Goal: Task Accomplishment & Management: Manage account settings

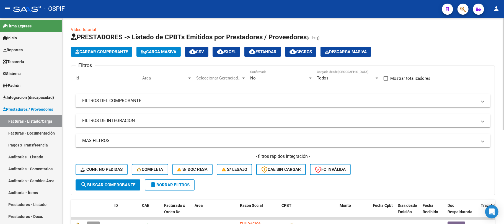
click at [168, 190] on button "delete Borrar Filtros" at bounding box center [170, 184] width 50 height 11
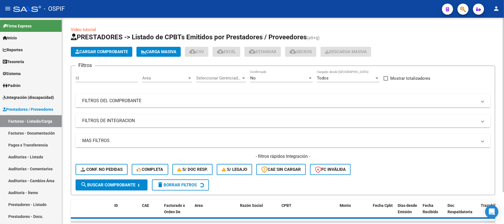
scroll to position [25, 0]
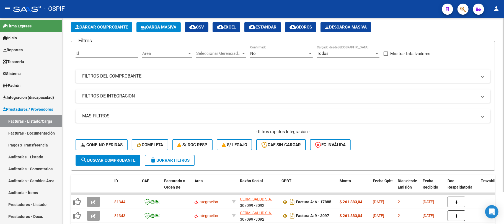
click at [172, 51] on span "Area" at bounding box center [164, 53] width 45 height 5
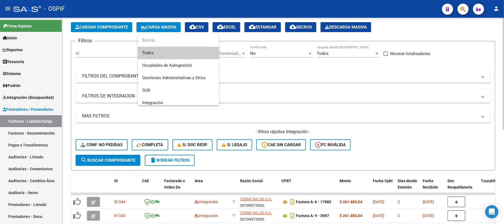
scroll to position [38, 0]
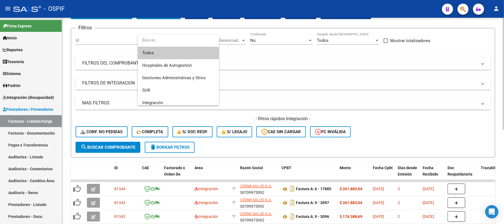
click at [176, 49] on span "Todos" at bounding box center [178, 53] width 72 height 12
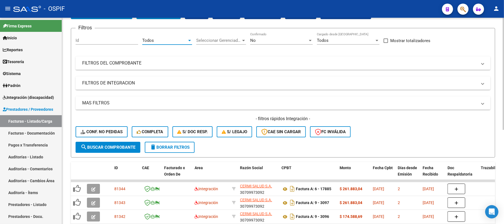
click at [189, 43] on div "Todos Area" at bounding box center [167, 39] width 50 height 12
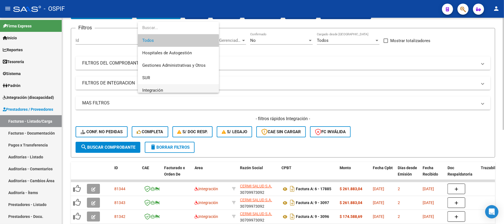
click at [169, 88] on span "Integración" at bounding box center [178, 90] width 72 height 12
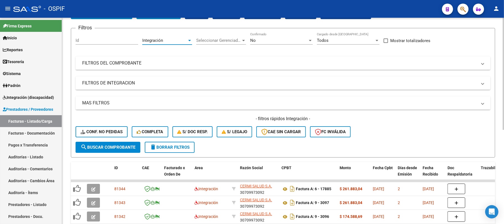
scroll to position [4, 0]
click at [114, 76] on div "Filtros Id Integración Area Seleccionar Gerenciador Seleccionar Gerenciador No …" at bounding box center [283, 87] width 415 height 109
click at [117, 79] on mat-expansion-panel-header "FILTROS DE INTEGRACION" at bounding box center [283, 82] width 415 height 13
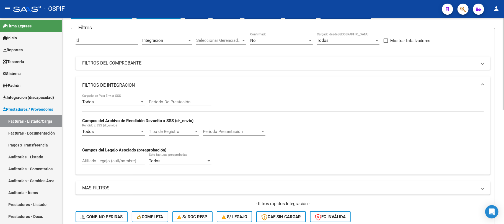
click at [192, 102] on input "Período De Prestación" at bounding box center [180, 101] width 63 height 5
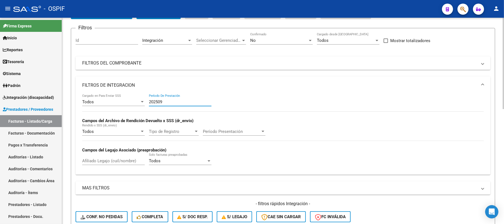
type input "202509"
click at [115, 83] on mat-panel-title "FILTROS DE INTEGRACION" at bounding box center [279, 85] width 395 height 6
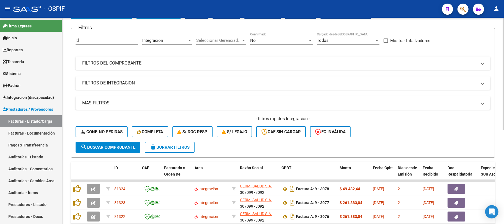
click at [108, 61] on mat-panel-title "FILTROS DEL COMPROBANTE" at bounding box center [279, 63] width 395 height 6
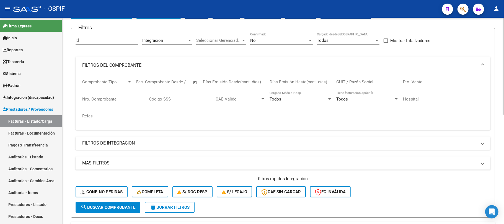
scroll to position [0, 0]
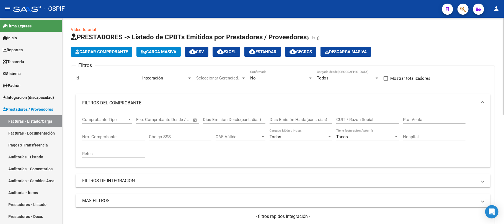
click at [358, 118] on input "CUIT / Razón Social" at bounding box center [368, 119] width 63 height 5
drag, startPoint x: 358, startPoint y: 118, endPoint x: 363, endPoint y: 117, distance: 5.5
paste input "MONTECINO SANDRA FABIANA"
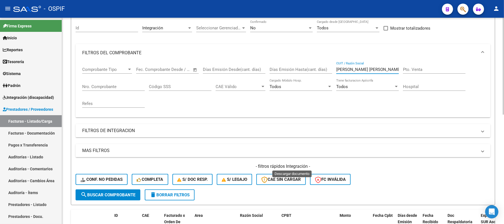
scroll to position [233, 0]
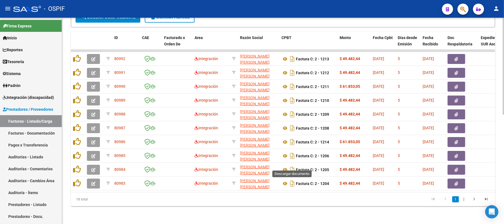
type input "MONTECINO SANDRA FABIANA"
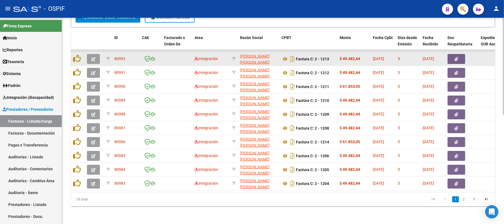
click at [89, 54] on button "button" at bounding box center [93, 59] width 13 height 10
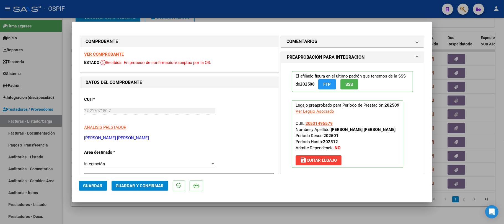
scroll to position [148, 0]
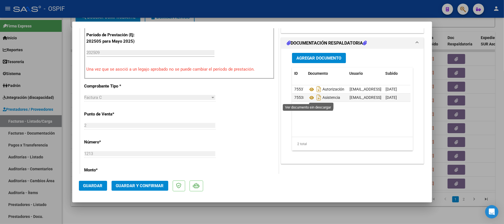
drag, startPoint x: 307, startPoint y: 98, endPoint x: 284, endPoint y: 125, distance: 35.4
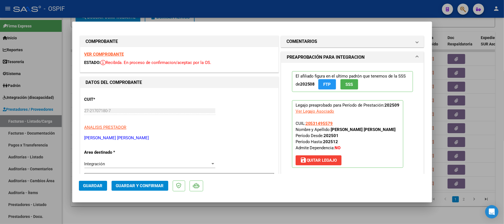
click at [132, 182] on button "Guardar y Confirmar" at bounding box center [140, 186] width 57 height 10
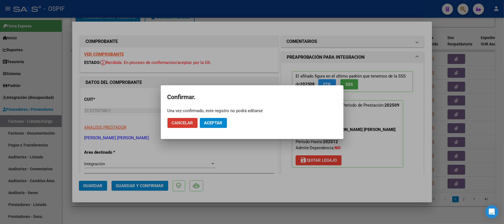
click at [210, 128] on button "Aceptar" at bounding box center [213, 123] width 27 height 10
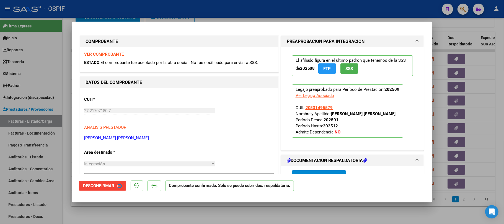
click at [232, 204] on div at bounding box center [252, 112] width 504 height 224
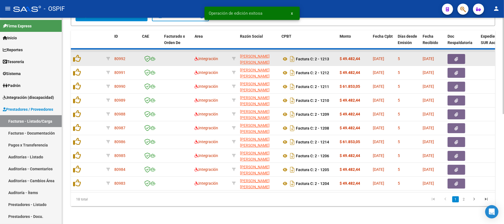
click at [91, 52] on datatable-body-cell at bounding box center [94, 59] width 19 height 14
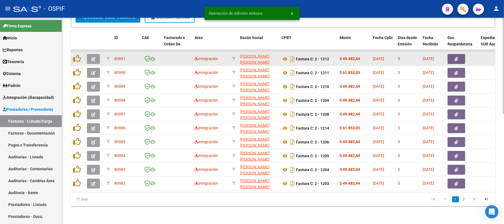
click at [91, 57] on icon "button" at bounding box center [93, 59] width 4 height 4
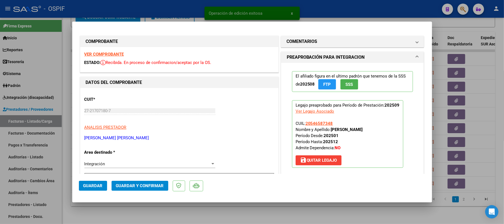
click at [144, 184] on span "Guardar y Confirmar" at bounding box center [140, 185] width 48 height 5
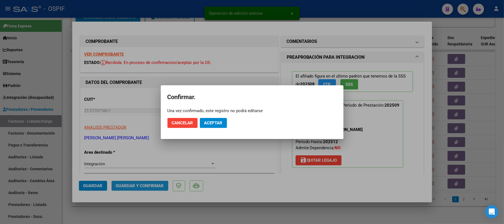
click at [223, 121] on button "Aceptar" at bounding box center [213, 123] width 27 height 10
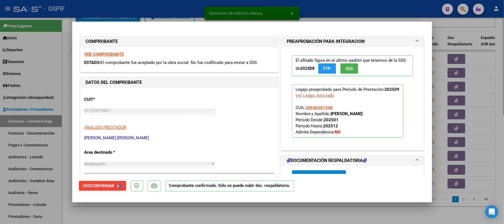
click at [137, 214] on div at bounding box center [252, 112] width 504 height 224
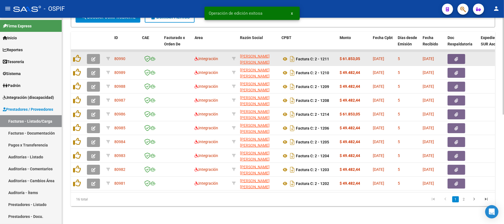
click at [96, 54] on button "button" at bounding box center [93, 59] width 13 height 10
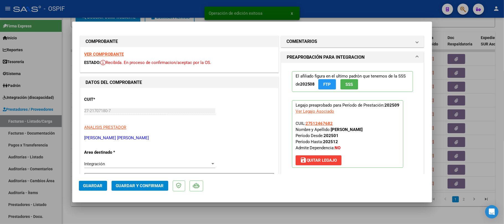
click at [156, 191] on button "Guardar y Confirmar" at bounding box center [140, 186] width 57 height 10
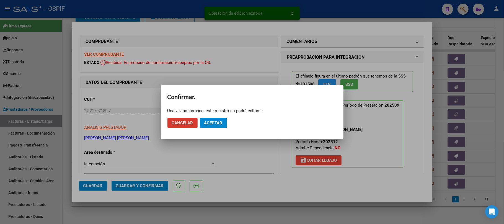
click at [206, 122] on span "Aceptar" at bounding box center [213, 122] width 18 height 5
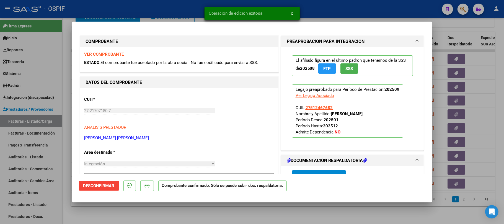
click at [116, 206] on div at bounding box center [252, 112] width 504 height 224
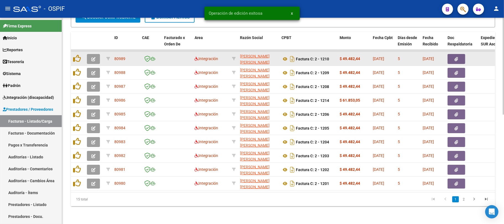
click at [92, 57] on button "button" at bounding box center [93, 59] width 13 height 10
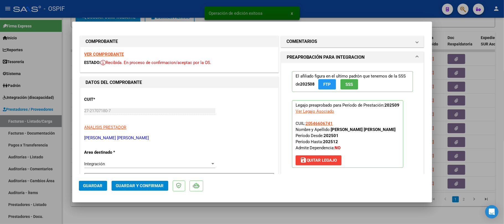
click at [148, 184] on span "Guardar y Confirmar" at bounding box center [140, 185] width 48 height 5
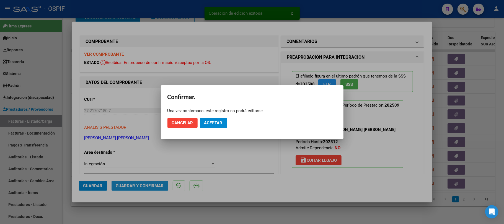
click at [210, 125] on span "Aceptar" at bounding box center [213, 122] width 18 height 5
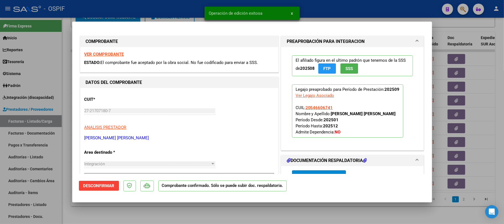
click at [212, 216] on div at bounding box center [252, 112] width 504 height 224
type input "$ 0,00"
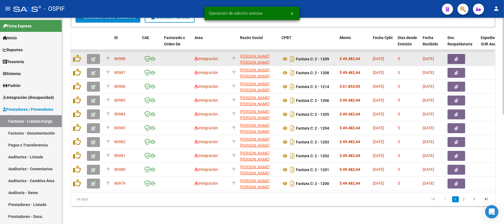
click at [94, 57] on icon "button" at bounding box center [93, 59] width 4 height 4
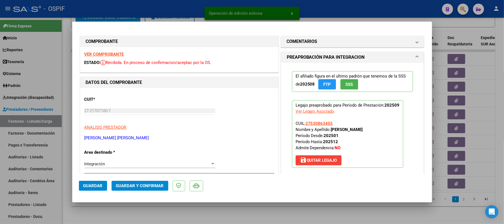
click at [170, 184] on mat-dialog-actions "Guardar Guardar y Confirmar" at bounding box center [252, 185] width 347 height 22
click at [168, 186] on mat-dialog-actions "Guardar Guardar y Confirmar" at bounding box center [252, 185] width 347 height 22
click at [158, 189] on button "Guardar y Confirmar" at bounding box center [140, 186] width 57 height 10
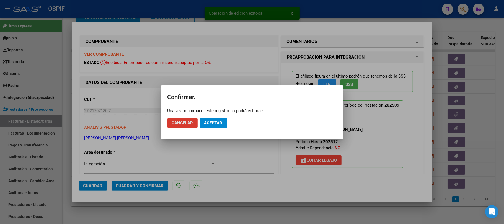
click at [219, 122] on span "Aceptar" at bounding box center [213, 122] width 18 height 5
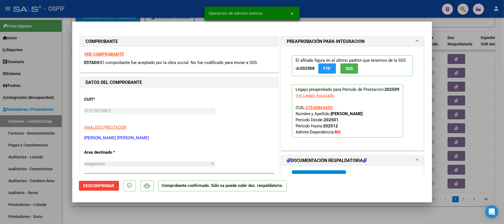
click at [214, 212] on div at bounding box center [252, 112] width 504 height 224
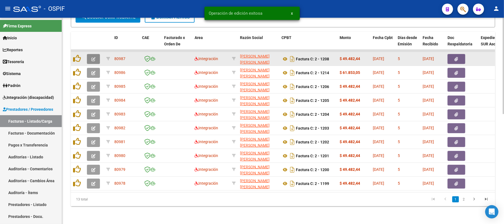
click at [96, 54] on button "button" at bounding box center [93, 59] width 13 height 10
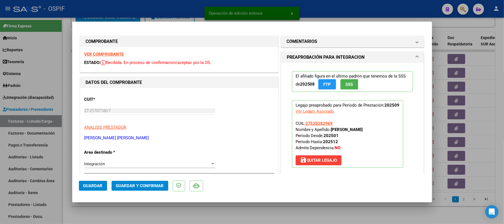
click at [143, 186] on span "Guardar y Confirmar" at bounding box center [140, 185] width 48 height 5
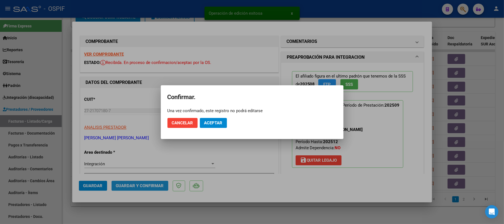
click at [208, 132] on mat-dialog-actions "Cancelar Aceptar" at bounding box center [252, 123] width 169 height 19
click at [213, 127] on button "Aceptar" at bounding box center [213, 123] width 27 height 10
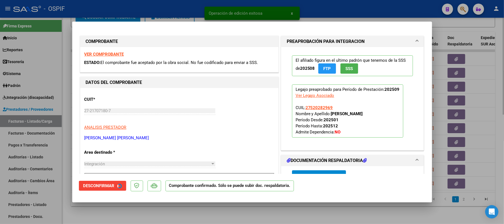
click at [225, 220] on div at bounding box center [252, 112] width 504 height 224
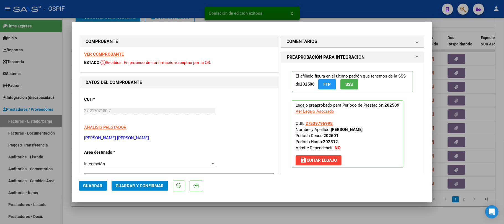
click at [149, 189] on button "Guardar y Confirmar" at bounding box center [140, 186] width 57 height 10
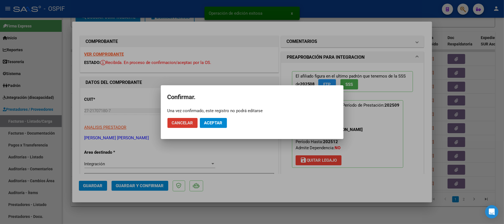
click at [215, 125] on button "Aceptar" at bounding box center [213, 123] width 27 height 10
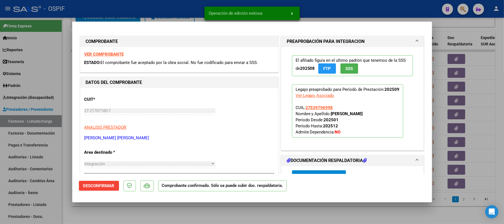
click at [242, 211] on div at bounding box center [252, 112] width 504 height 224
type input "$ 0,00"
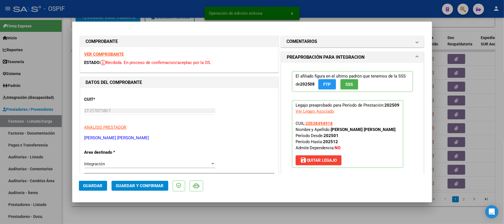
click at [142, 181] on button "Guardar y Confirmar" at bounding box center [140, 186] width 57 height 10
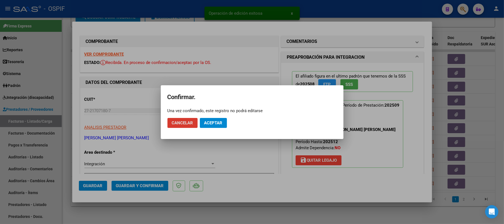
click at [216, 128] on button "Aceptar" at bounding box center [213, 123] width 27 height 10
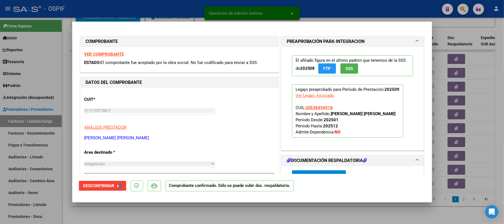
click at [236, 214] on div at bounding box center [252, 112] width 504 height 224
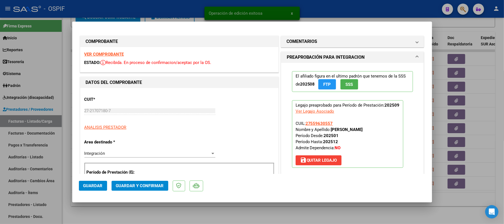
click at [109, 51] on div "VER COMPROBANTE ESTADO: Recibida. En proceso de confirmacion/aceptac por la OS." at bounding box center [179, 59] width 198 height 25
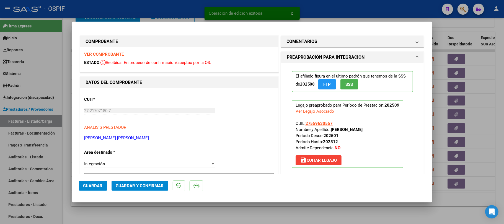
click at [152, 184] on span "Guardar y Confirmar" at bounding box center [140, 185] width 48 height 5
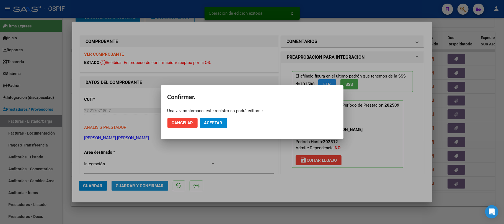
click at [217, 121] on span "Aceptar" at bounding box center [213, 122] width 18 height 5
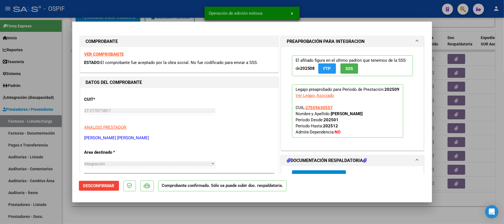
click at [177, 213] on div at bounding box center [252, 112] width 504 height 224
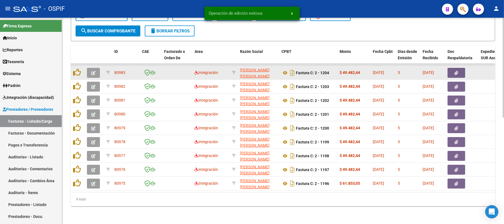
scroll to position [219, 0]
click at [94, 70] on button "button" at bounding box center [93, 73] width 13 height 10
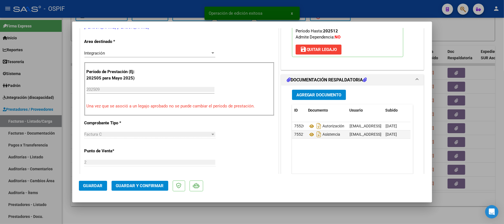
scroll to position [0, 0]
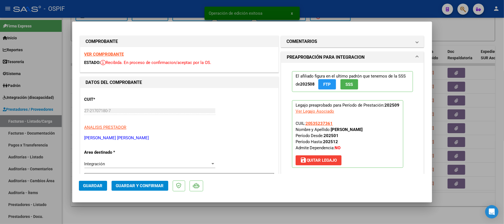
click at [156, 188] on span "Guardar y Confirmar" at bounding box center [140, 185] width 48 height 5
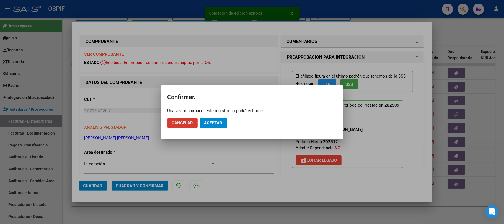
click at [209, 124] on span "Aceptar" at bounding box center [213, 122] width 18 height 5
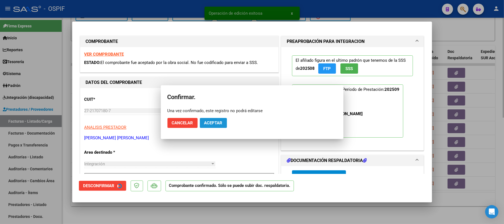
click at [227, 219] on div at bounding box center [252, 112] width 504 height 224
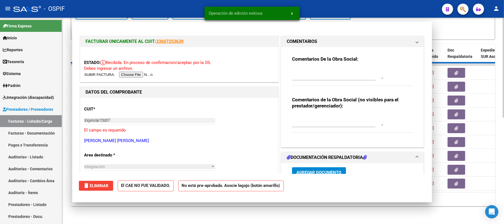
type input "$ 0,00"
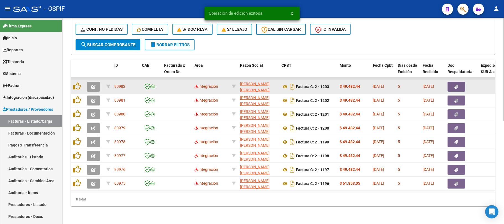
scroll to position [206, 0]
click at [95, 85] on icon "button" at bounding box center [93, 87] width 4 height 4
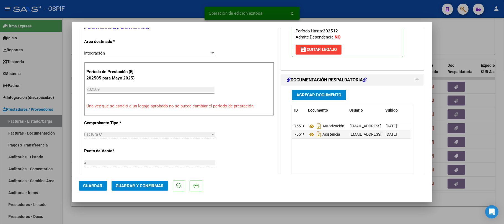
scroll to position [0, 0]
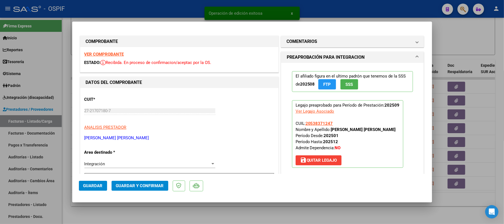
click at [143, 182] on button "Guardar y Confirmar" at bounding box center [140, 186] width 57 height 10
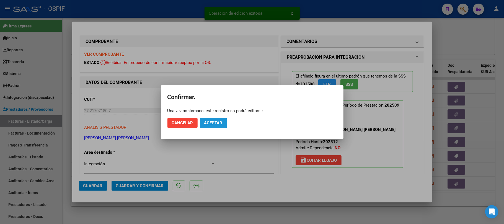
click at [222, 121] on span "Aceptar" at bounding box center [213, 122] width 18 height 5
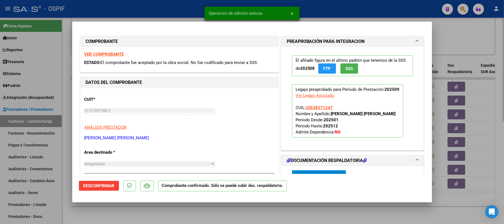
drag, startPoint x: 202, startPoint y: 222, endPoint x: 196, endPoint y: 217, distance: 7.4
click at [202, 221] on div at bounding box center [252, 112] width 504 height 224
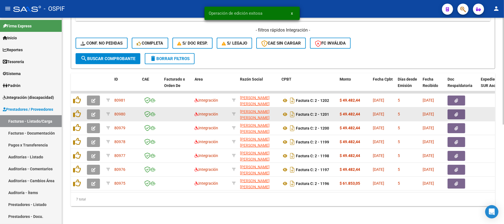
scroll to position [192, 0]
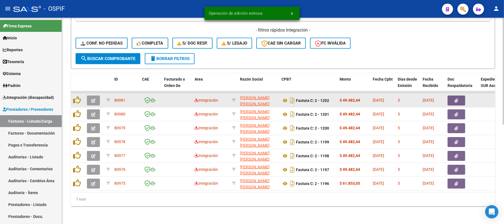
click at [91, 99] on icon "button" at bounding box center [93, 101] width 4 height 4
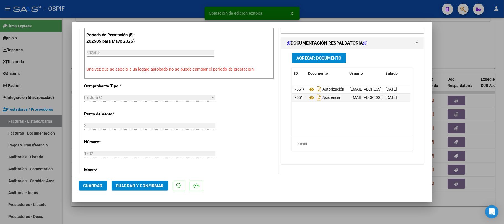
scroll to position [0, 0]
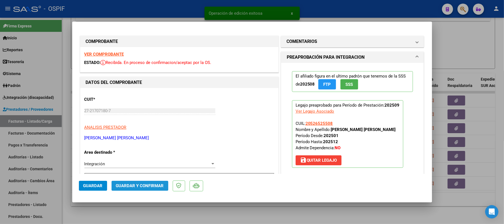
click at [150, 189] on button "Guardar y Confirmar" at bounding box center [140, 186] width 57 height 10
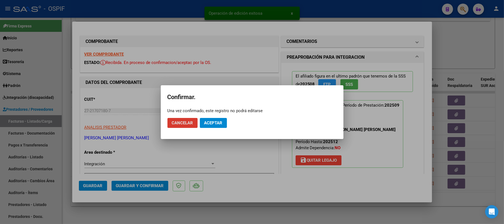
click at [215, 130] on mat-dialog-actions "Cancelar Aceptar" at bounding box center [252, 123] width 169 height 19
click at [221, 124] on span "Aceptar" at bounding box center [213, 122] width 18 height 5
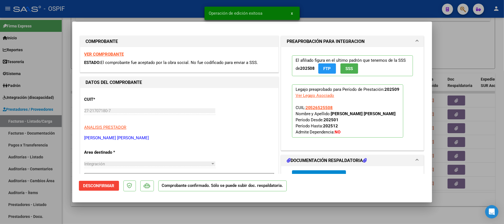
click at [150, 217] on div at bounding box center [252, 112] width 504 height 224
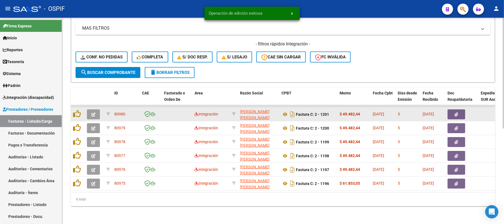
scroll to position [178, 0]
click at [96, 110] on button "button" at bounding box center [93, 114] width 13 height 10
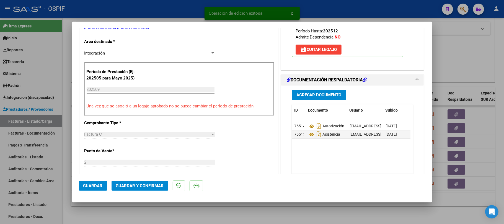
scroll to position [0, 0]
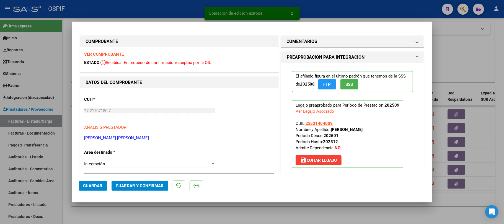
click at [144, 183] on span "Guardar y Confirmar" at bounding box center [140, 185] width 48 height 5
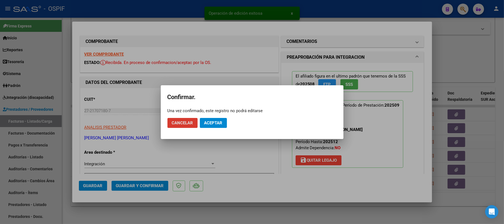
click at [219, 120] on span "Aceptar" at bounding box center [213, 122] width 18 height 5
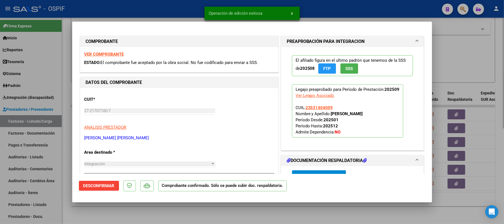
click at [216, 223] on div at bounding box center [252, 112] width 504 height 224
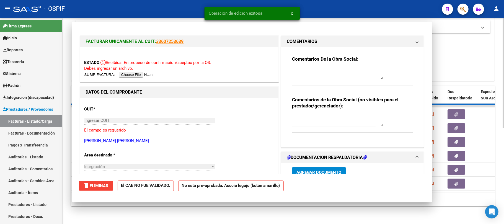
click at [215, 221] on div "Video tutorial PRESTADORES -> Listado de CPBTs Emitidos por Prestadores / Prove…" at bounding box center [283, 34] width 442 height 380
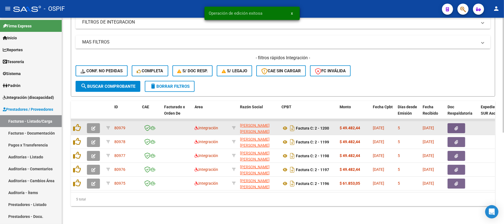
scroll to position [164, 0]
click at [92, 126] on button "button" at bounding box center [93, 128] width 13 height 10
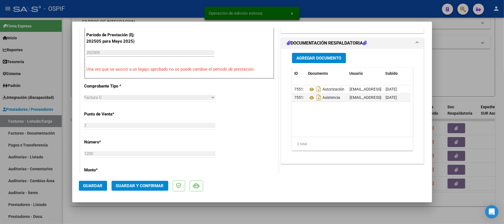
scroll to position [0, 0]
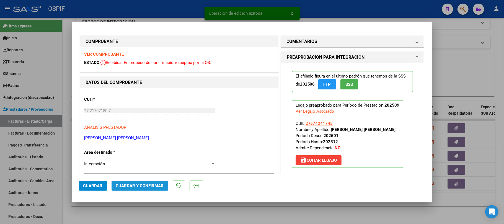
click at [126, 183] on button "Guardar y Confirmar" at bounding box center [140, 186] width 57 height 10
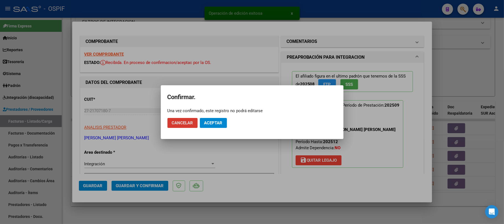
click at [203, 122] on button "Aceptar" at bounding box center [213, 123] width 27 height 10
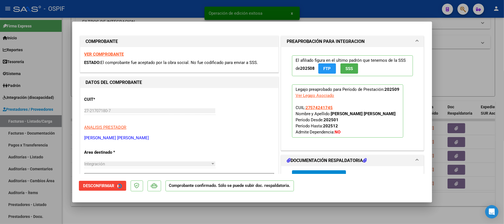
click at [212, 223] on div at bounding box center [252, 112] width 504 height 224
click at [201, 207] on div "Video tutorial PRESTADORES -> Listado de CPBTs Emitidos por Prestadores / Prove…" at bounding box center [283, 41] width 442 height 365
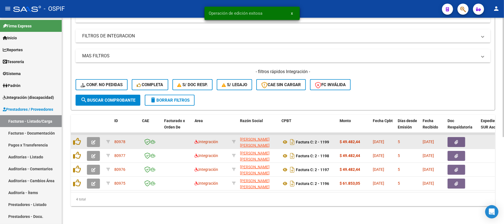
scroll to position [150, 0]
click at [92, 140] on icon "button" at bounding box center [93, 142] width 4 height 4
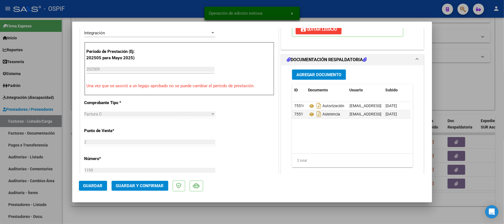
scroll to position [0, 0]
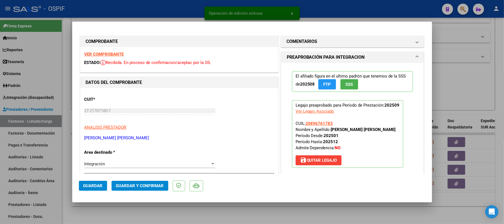
click at [151, 184] on span "Guardar y Confirmar" at bounding box center [140, 185] width 48 height 5
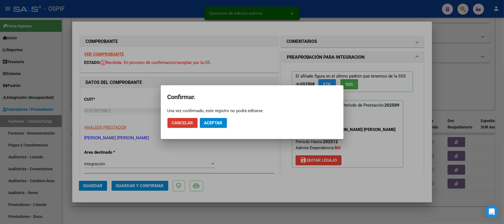
click at [222, 120] on span "Aceptar" at bounding box center [213, 122] width 18 height 5
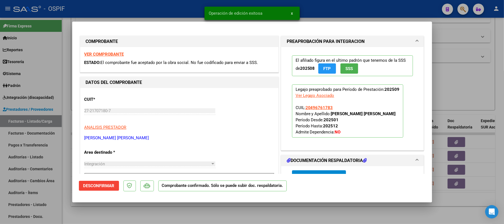
click at [206, 217] on div at bounding box center [252, 112] width 504 height 224
type input "$ 0,00"
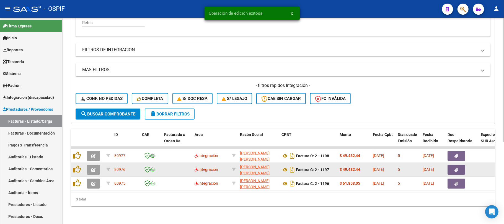
scroll to position [136, 0]
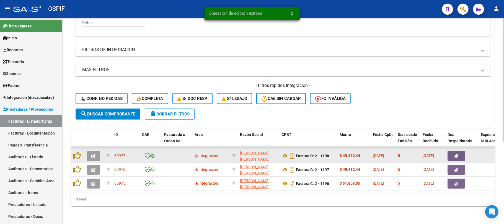
click at [90, 152] on button "button" at bounding box center [93, 156] width 13 height 10
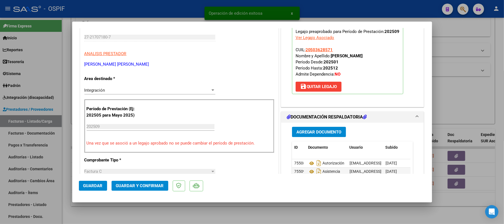
scroll to position [0, 0]
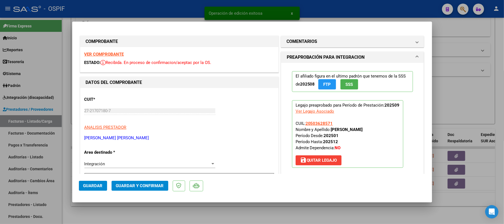
click at [144, 185] on span "Guardar y Confirmar" at bounding box center [140, 185] width 48 height 5
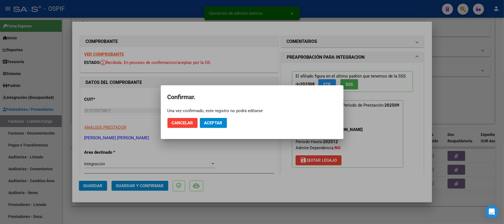
click at [210, 128] on mat-dialog-actions "Cancelar Aceptar" at bounding box center [252, 123] width 169 height 19
click at [211, 125] on button "Aceptar" at bounding box center [213, 123] width 27 height 10
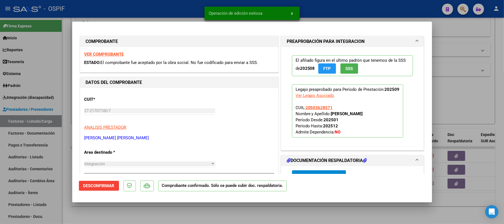
drag, startPoint x: 148, startPoint y: 212, endPoint x: 76, endPoint y: 161, distance: 87.8
click at [148, 212] on div at bounding box center [252, 112] width 504 height 224
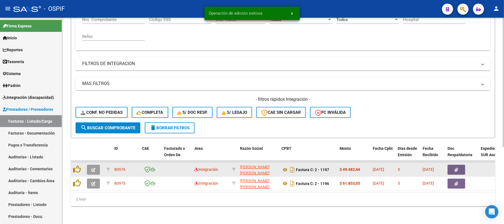
scroll to position [122, 0]
click at [97, 168] on button "button" at bounding box center [93, 170] width 13 height 10
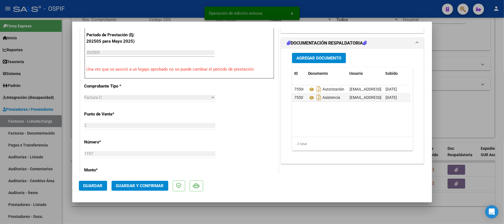
scroll to position [0, 0]
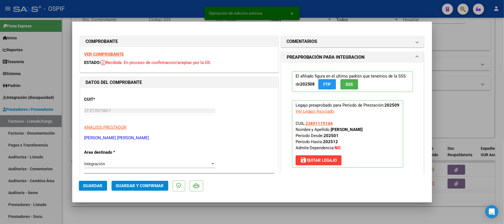
click at [138, 190] on button "Guardar y Confirmar" at bounding box center [140, 186] width 57 height 10
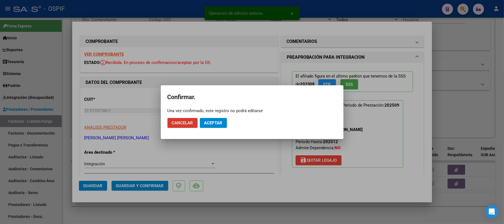
drag, startPoint x: 206, startPoint y: 130, endPoint x: 215, endPoint y: 124, distance: 10.5
click at [209, 128] on mat-dialog-actions "Cancelar Aceptar" at bounding box center [252, 123] width 169 height 19
click at [215, 124] on span "Aceptar" at bounding box center [213, 122] width 18 height 5
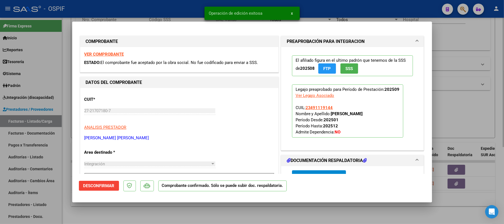
drag, startPoint x: 471, startPoint y: 142, endPoint x: 70, endPoint y: 184, distance: 403.8
click at [471, 142] on div at bounding box center [252, 112] width 504 height 224
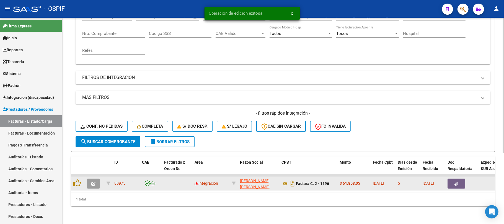
scroll to position [109, 0]
click at [96, 179] on button "button" at bounding box center [93, 184] width 13 height 10
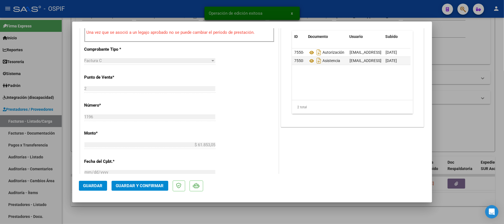
scroll to position [0, 0]
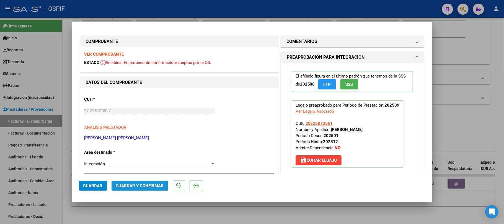
click at [145, 182] on button "Guardar y Confirmar" at bounding box center [140, 186] width 57 height 10
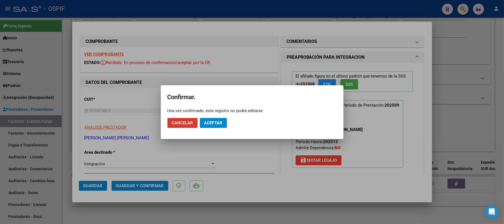
click at [227, 125] on mat-dialog-actions "Cancelar Aceptar" at bounding box center [252, 123] width 169 height 19
click at [223, 126] on button "Aceptar" at bounding box center [213, 123] width 27 height 10
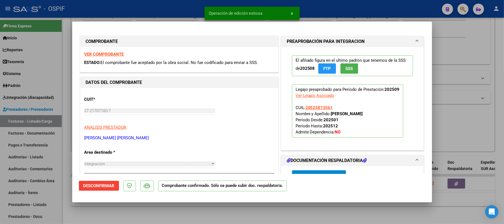
click at [263, 219] on div at bounding box center [252, 112] width 504 height 224
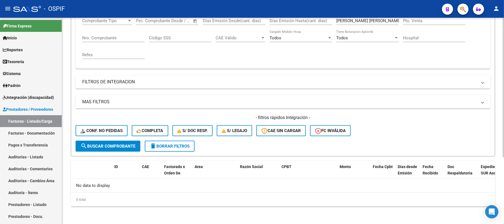
scroll to position [25, 0]
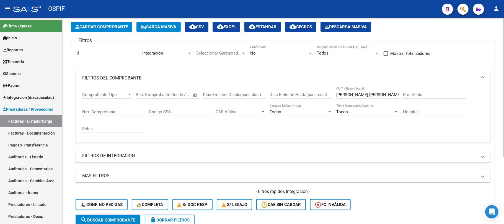
click at [373, 95] on input "MONTECINO SANDRA FABIANA" at bounding box center [368, 94] width 63 height 5
paste input "ACCIARITO ANDREA ROS"
type input "ACCIARITO ANDREA ROSANA"
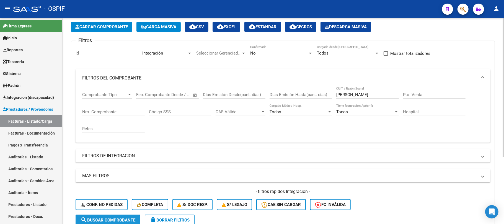
click at [117, 218] on span "search Buscar Comprobante" at bounding box center [108, 220] width 55 height 5
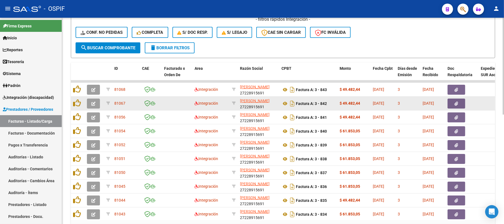
scroll to position [233, 0]
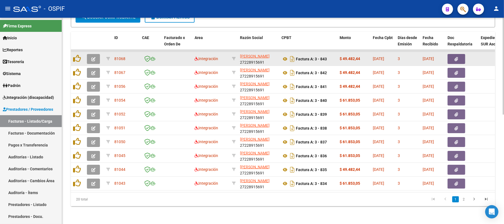
click at [92, 57] on icon "button" at bounding box center [93, 59] width 4 height 4
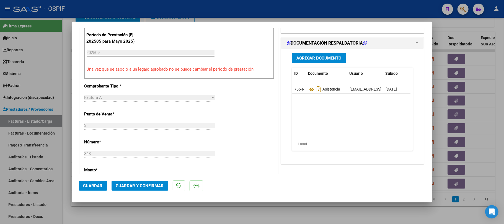
scroll to position [0, 0]
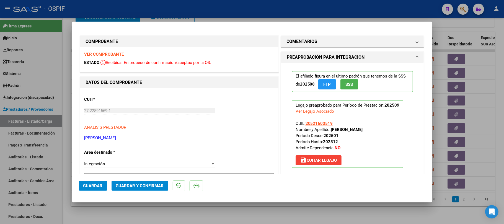
click at [145, 193] on mat-dialog-actions "Guardar Guardar y Confirmar" at bounding box center [252, 185] width 347 height 22
click at [153, 189] on button "Guardar y Confirmar" at bounding box center [140, 186] width 57 height 10
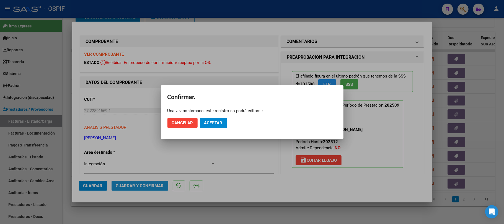
click at [219, 118] on button "Aceptar" at bounding box center [213, 123] width 27 height 10
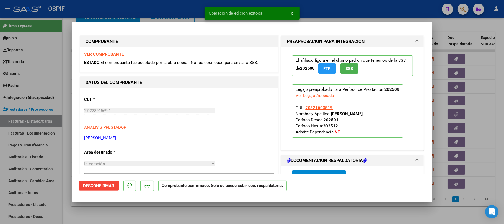
click at [257, 209] on div at bounding box center [252, 112] width 504 height 224
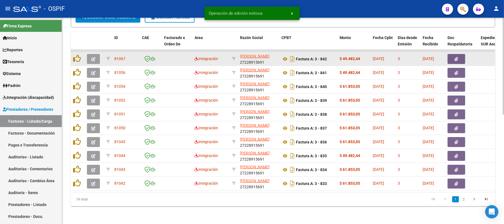
click at [94, 57] on icon "button" at bounding box center [93, 59] width 4 height 4
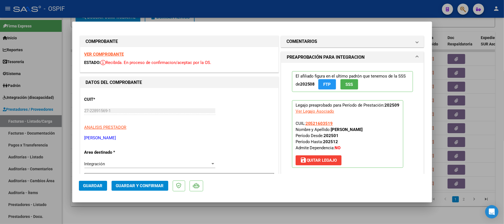
click at [154, 189] on mat-dialog-actions "Guardar Guardar y Confirmar" at bounding box center [252, 185] width 347 height 22
click at [155, 189] on button "Guardar y Confirmar" at bounding box center [140, 186] width 57 height 10
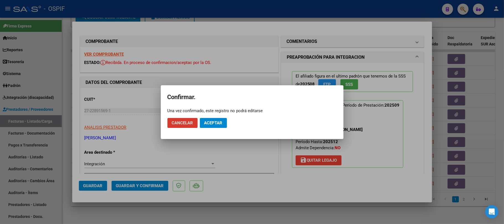
click at [220, 122] on span "Aceptar" at bounding box center [213, 122] width 18 height 5
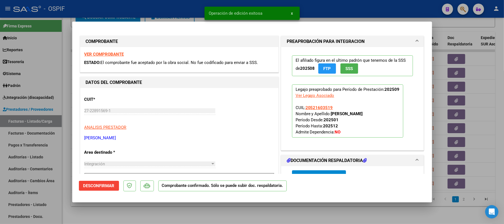
click at [223, 212] on div at bounding box center [252, 112] width 504 height 224
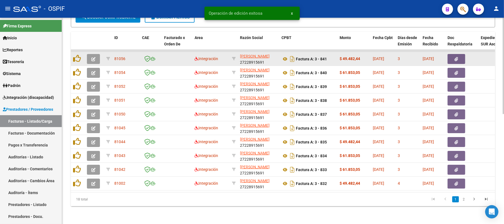
click at [94, 57] on icon "button" at bounding box center [93, 59] width 4 height 4
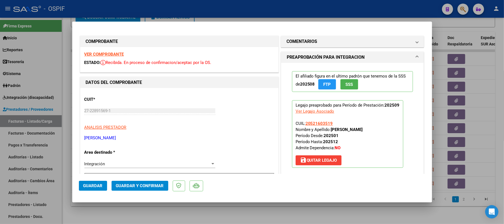
click at [338, 130] on strong "RUIZ LEANDRO SILVESTRE" at bounding box center [347, 129] width 32 height 5
drag, startPoint x: 338, startPoint y: 130, endPoint x: 362, endPoint y: 131, distance: 23.8
click at [362, 131] on strong "RUIZ LEANDRO SILVESTRE" at bounding box center [347, 129] width 32 height 5
click at [363, 130] on strong "RUIZ LEANDRO SILVESTRE" at bounding box center [347, 129] width 32 height 5
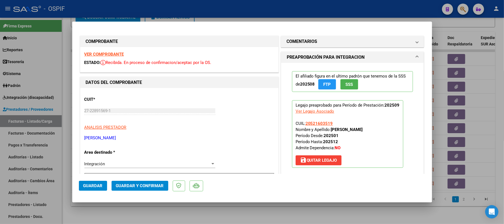
click at [363, 130] on strong "RUIZ LEANDRO SILVESTRE" at bounding box center [347, 129] width 32 height 5
drag, startPoint x: 369, startPoint y: 130, endPoint x: 331, endPoint y: 130, distance: 38.5
click at [331, 130] on strong "RUIZ LEANDRO SILVESTRE" at bounding box center [347, 129] width 32 height 5
copy strong "RUIZ LEANDRO SILVESTRE"
drag, startPoint x: 150, startPoint y: 137, endPoint x: 85, endPoint y: 138, distance: 64.3
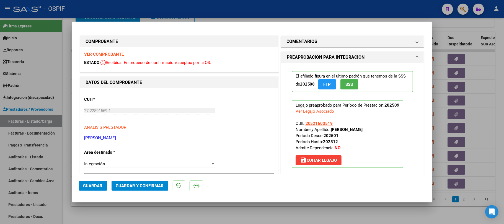
copy p "ACCIARITO ANDREA ROSANA"
click at [222, 125] on p "ANALISIS PRESTADOR" at bounding box center [179, 127] width 190 height 6
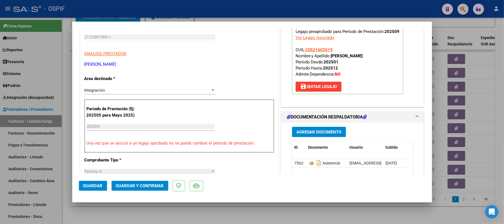
click at [363, 55] on strong "RUIZ LEANDRO SILVESTRE" at bounding box center [347, 55] width 32 height 5
drag, startPoint x: 361, startPoint y: 55, endPoint x: 336, endPoint y: 55, distance: 25.2
click at [336, 55] on strong "RUIZ LEANDRO SILVESTRE" at bounding box center [347, 55] width 32 height 5
drag, startPoint x: 337, startPoint y: 59, endPoint x: 330, endPoint y: 56, distance: 7.9
click at [331, 56] on strong "RUIZ LEANDRO SILVESTRE" at bounding box center [347, 55] width 32 height 5
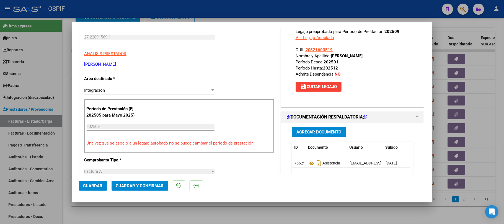
drag, startPoint x: 330, startPoint y: 56, endPoint x: 377, endPoint y: 56, distance: 46.8
click at [363, 56] on strong "RUIZ LEANDRO SILVESTRE" at bounding box center [347, 55] width 32 height 5
copy strong "RUIZ LEANDRO SILVESTRE"
click at [310, 87] on span "save Quitar Legajo" at bounding box center [318, 86] width 37 height 5
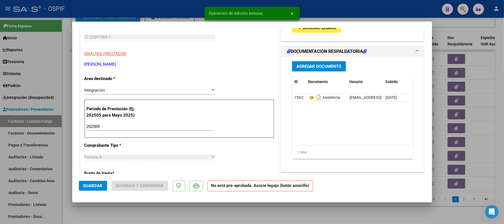
click at [131, 127] on input "202509" at bounding box center [151, 126] width 128 height 5
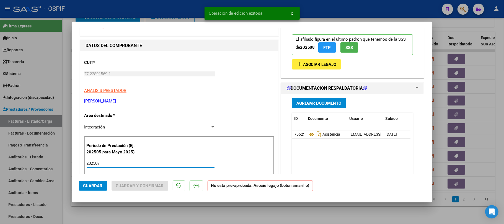
type input "202507"
click at [303, 68] on button "add Asociar Legajo" at bounding box center [316, 64] width 49 height 10
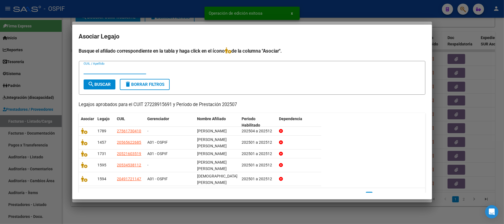
paste input "RUIZ LEANDRO SILVESTRE"
type input "RUIZ LEANDRO SILVESTRE"
click at [109, 84] on span "search Buscar" at bounding box center [99, 84] width 23 height 5
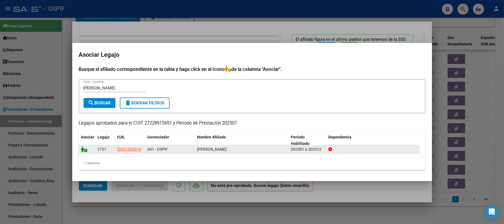
click at [81, 150] on icon at bounding box center [84, 149] width 7 height 6
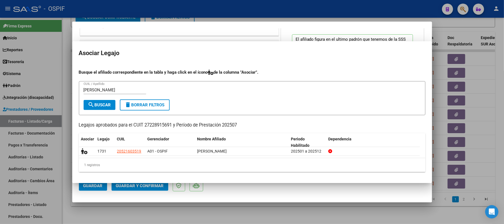
click at [100, 188] on span "Guardar" at bounding box center [92, 185] width 19 height 5
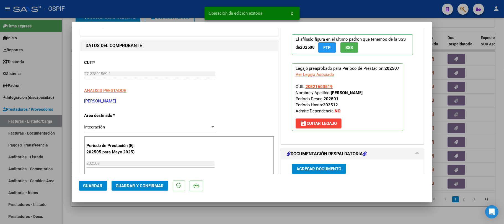
click at [138, 184] on span "Guardar y Confirmar" at bounding box center [140, 185] width 48 height 5
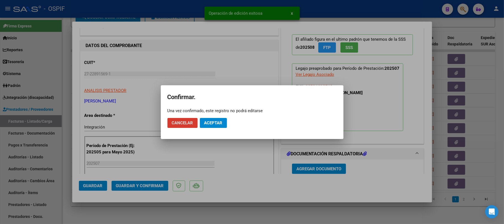
click at [224, 122] on button "Aceptar" at bounding box center [213, 123] width 27 height 10
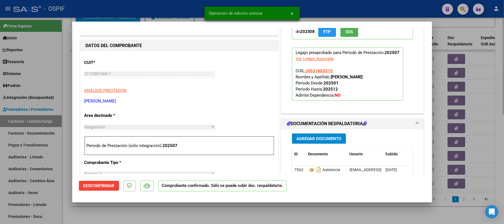
click at [216, 213] on div at bounding box center [252, 112] width 504 height 224
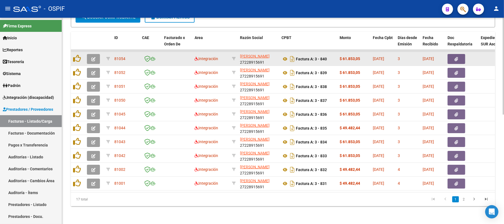
click at [96, 54] on button "button" at bounding box center [93, 59] width 13 height 10
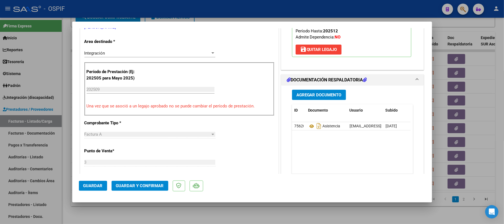
scroll to position [74, 0]
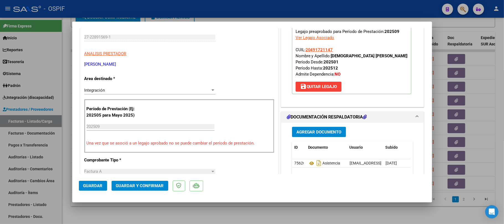
click at [154, 185] on span "Guardar y Confirmar" at bounding box center [140, 185] width 48 height 5
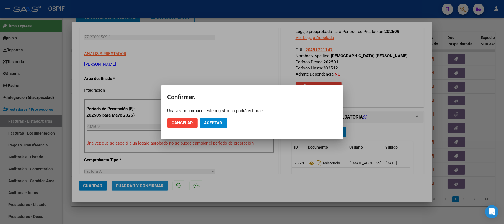
click at [211, 126] on button "Aceptar" at bounding box center [213, 123] width 27 height 10
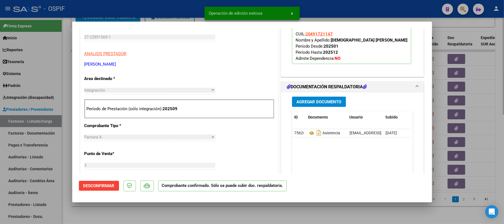
drag, startPoint x: 173, startPoint y: 215, endPoint x: 136, endPoint y: 220, distance: 38.0
click at [173, 215] on div at bounding box center [252, 112] width 504 height 224
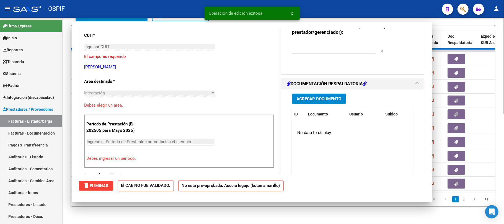
scroll to position [0, 0]
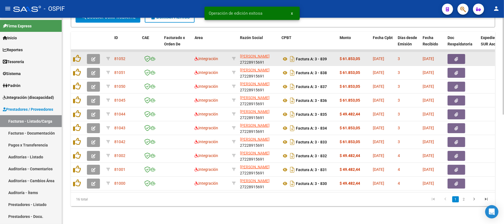
click at [93, 54] on button "button" at bounding box center [93, 59] width 13 height 10
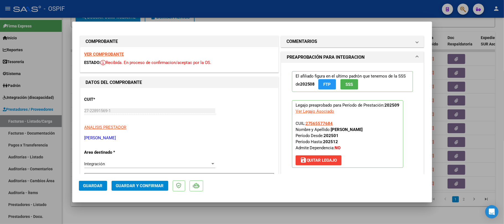
click at [148, 187] on span "Guardar y Confirmar" at bounding box center [140, 185] width 48 height 5
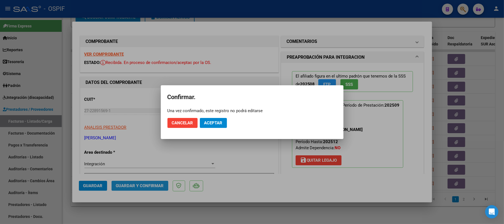
click at [212, 119] on button "Aceptar" at bounding box center [213, 123] width 27 height 10
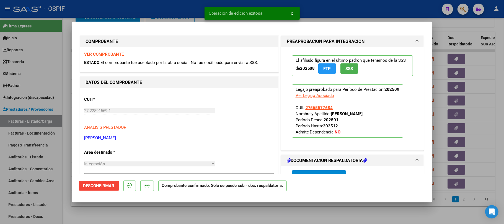
click at [462, 140] on div at bounding box center [252, 112] width 504 height 224
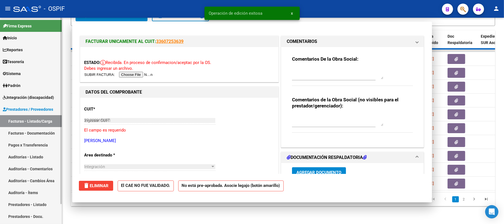
type input "$ 0,00"
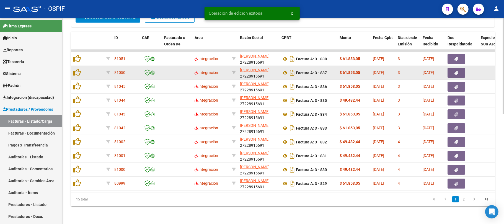
click at [93, 68] on datatable-body-cell at bounding box center [94, 73] width 19 height 14
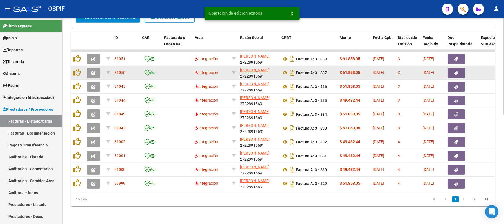
click at [93, 71] on icon "button" at bounding box center [93, 73] width 4 height 4
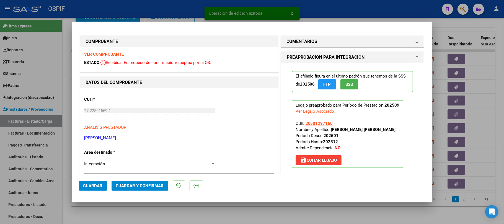
scroll to position [111, 0]
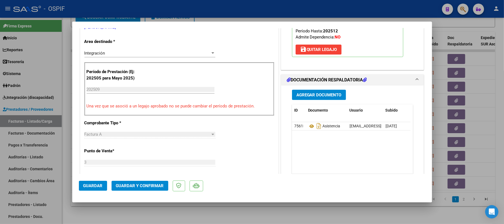
click at [119, 187] on span "Guardar y Confirmar" at bounding box center [140, 185] width 48 height 5
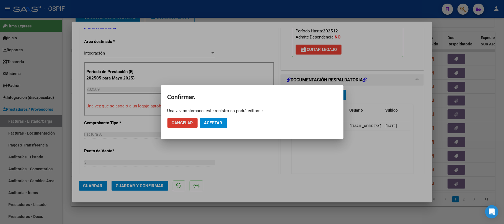
click at [211, 121] on span "Aceptar" at bounding box center [213, 122] width 18 height 5
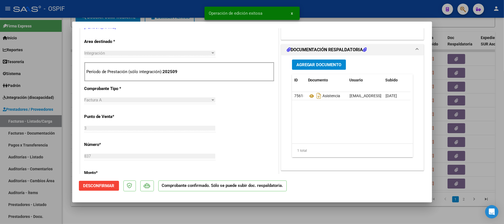
click at [223, 215] on div at bounding box center [252, 112] width 504 height 224
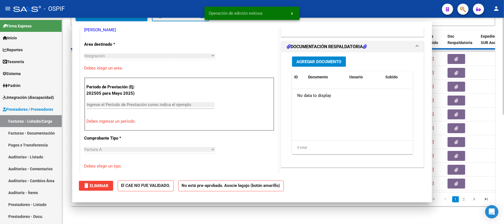
type input "$ 0,00"
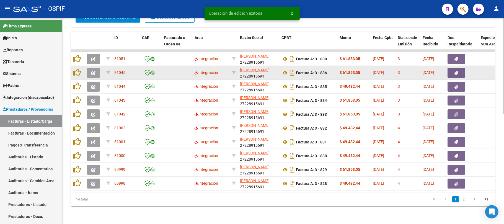
click at [94, 71] on icon "button" at bounding box center [93, 73] width 4 height 4
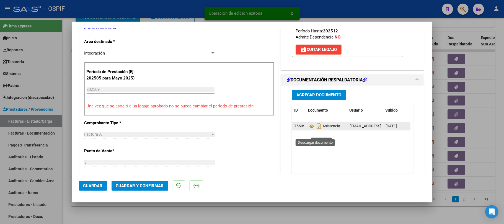
drag, startPoint x: 307, startPoint y: 134, endPoint x: 299, endPoint y: 134, distance: 7.8
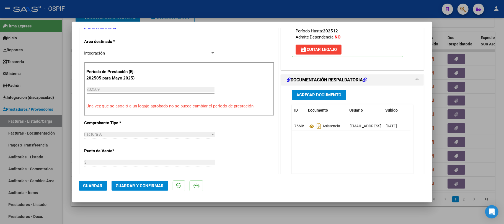
scroll to position [0, 0]
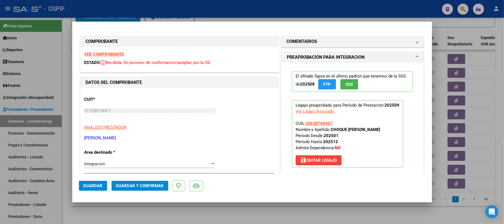
click at [150, 183] on button "Guardar y Confirmar" at bounding box center [140, 186] width 57 height 10
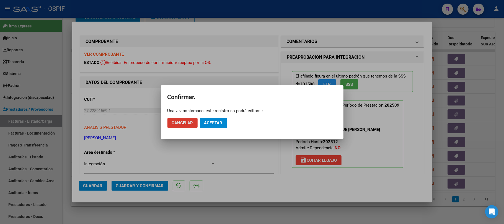
click at [211, 125] on span "Aceptar" at bounding box center [213, 122] width 18 height 5
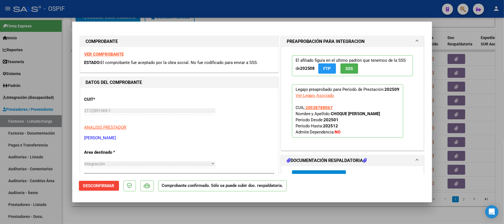
click at [482, 86] on div at bounding box center [252, 112] width 504 height 224
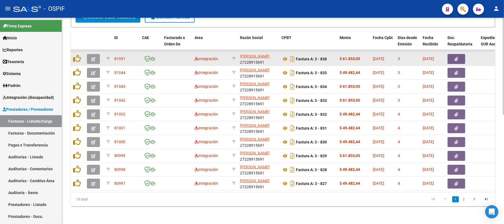
click at [95, 57] on icon "button" at bounding box center [93, 59] width 4 height 4
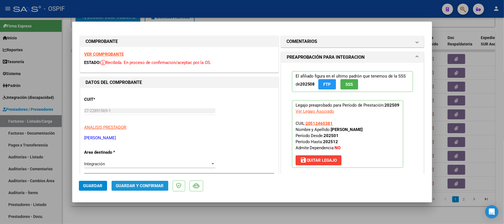
click at [130, 182] on button "Guardar y Confirmar" at bounding box center [140, 186] width 57 height 10
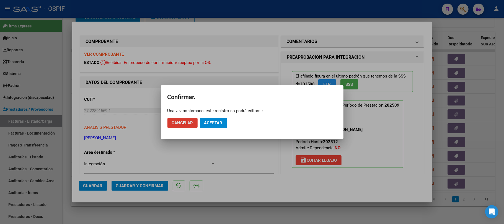
click at [213, 124] on span "Aceptar" at bounding box center [213, 122] width 18 height 5
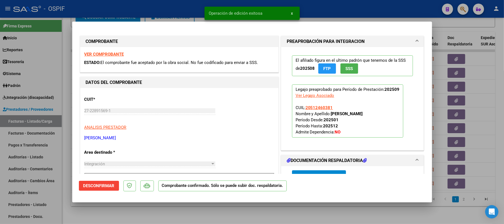
drag, startPoint x: 441, startPoint y: 216, endPoint x: 102, endPoint y: 94, distance: 359.9
click at [441, 214] on div at bounding box center [252, 112] width 504 height 224
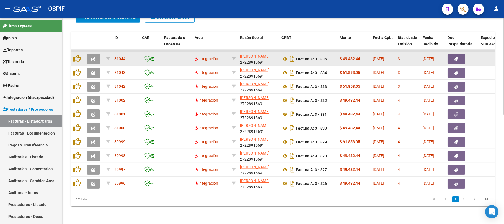
click at [94, 56] on button "button" at bounding box center [93, 59] width 13 height 10
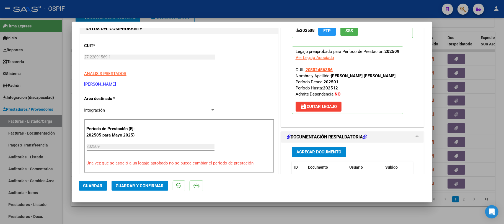
scroll to position [74, 0]
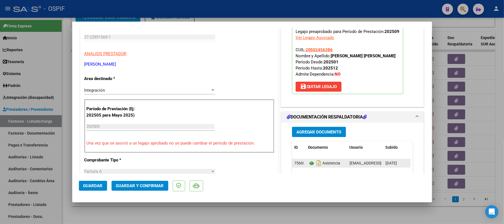
drag, startPoint x: 309, startPoint y: 158, endPoint x: 307, endPoint y: 164, distance: 6.3
drag, startPoint x: 307, startPoint y: 164, endPoint x: 257, endPoint y: 147, distance: 52.5
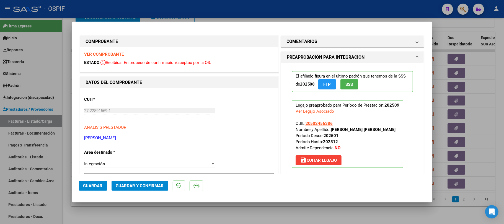
click at [153, 180] on mat-dialog-actions "Guardar Guardar y Confirmar" at bounding box center [252, 185] width 347 height 22
click at [151, 181] on button "Guardar y Confirmar" at bounding box center [140, 186] width 57 height 10
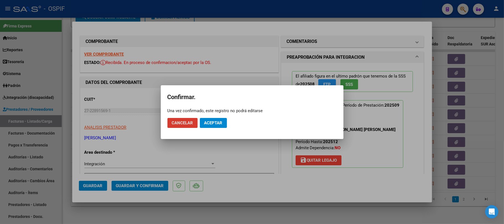
click at [208, 122] on span "Aceptar" at bounding box center [213, 122] width 18 height 5
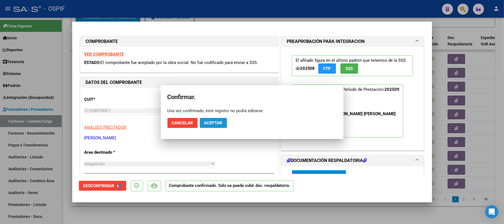
click at [242, 211] on div at bounding box center [252, 112] width 504 height 224
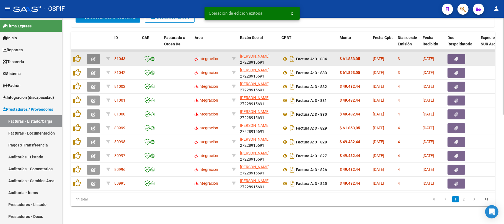
click at [94, 57] on icon "button" at bounding box center [93, 59] width 4 height 4
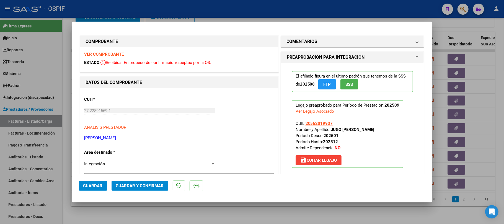
click at [124, 184] on span "Guardar y Confirmar" at bounding box center [140, 185] width 48 height 5
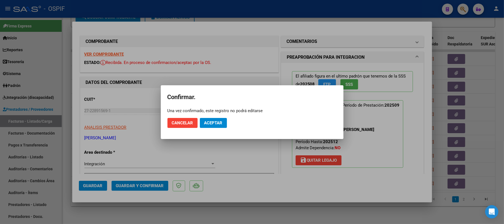
click at [220, 128] on button "Aceptar" at bounding box center [213, 123] width 27 height 10
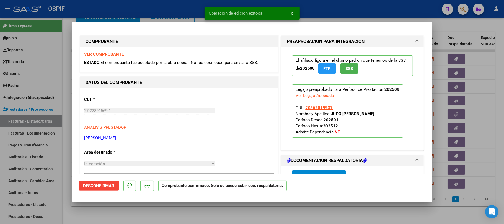
click at [202, 210] on div at bounding box center [252, 112] width 504 height 224
type input "$ 0,00"
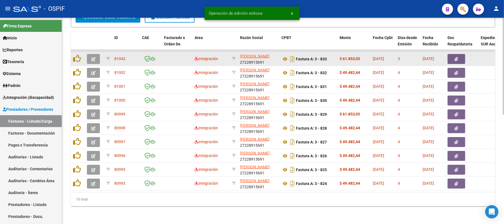
click at [94, 57] on icon "button" at bounding box center [93, 59] width 4 height 4
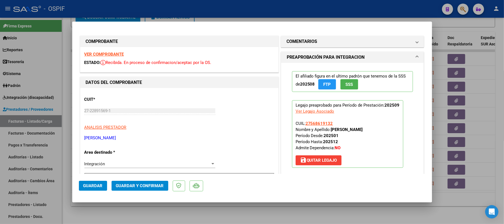
click at [139, 187] on span "Guardar y Confirmar" at bounding box center [140, 185] width 48 height 5
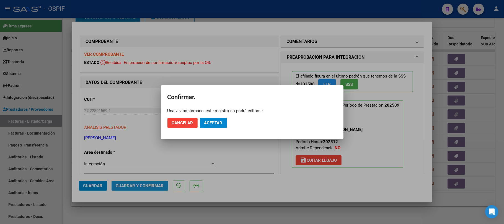
click at [211, 120] on span "Aceptar" at bounding box center [213, 122] width 18 height 5
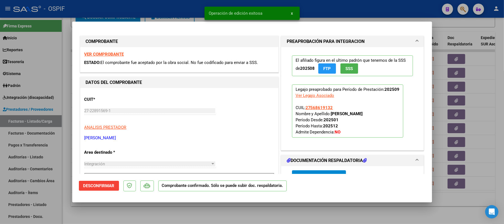
click at [220, 207] on div at bounding box center [252, 112] width 504 height 224
type input "$ 0,00"
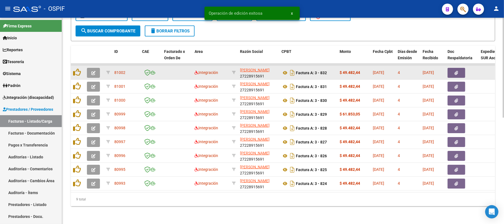
scroll to position [219, 0]
click at [93, 71] on datatable-body-cell at bounding box center [94, 73] width 19 height 14
click at [89, 69] on button "button" at bounding box center [93, 73] width 13 height 10
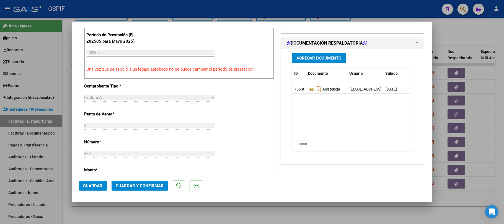
scroll to position [0, 0]
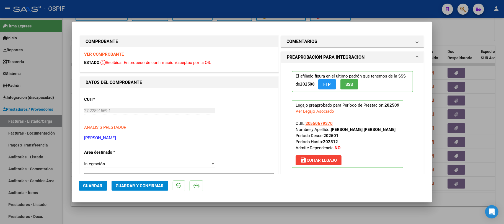
click at [162, 184] on span "Guardar y Confirmar" at bounding box center [140, 185] width 48 height 5
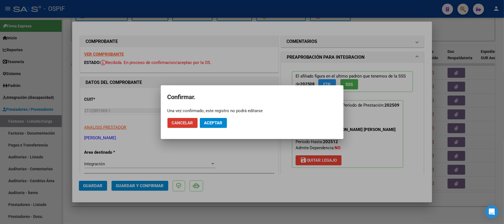
click at [219, 125] on span "Aceptar" at bounding box center [213, 122] width 18 height 5
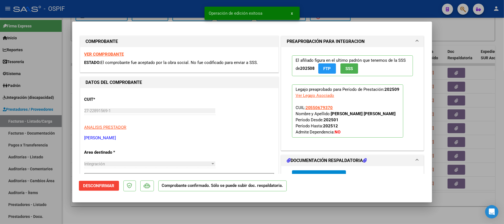
click at [113, 214] on div at bounding box center [252, 112] width 504 height 224
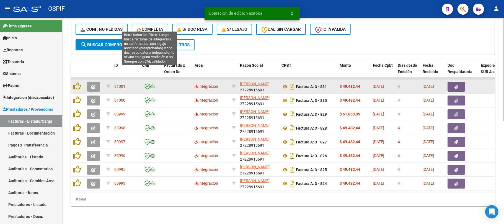
scroll to position [206, 0]
click at [92, 85] on icon "button" at bounding box center [93, 87] width 4 height 4
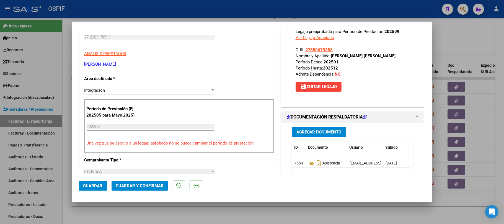
scroll to position [0, 0]
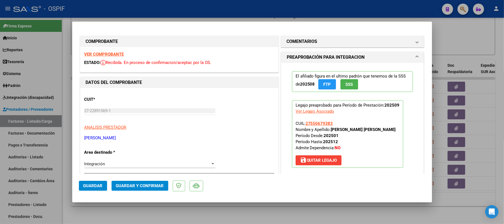
click at [148, 185] on span "Guardar y Confirmar" at bounding box center [140, 185] width 48 height 5
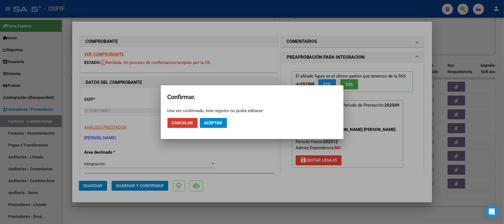
click at [203, 120] on button "Aceptar" at bounding box center [213, 123] width 27 height 10
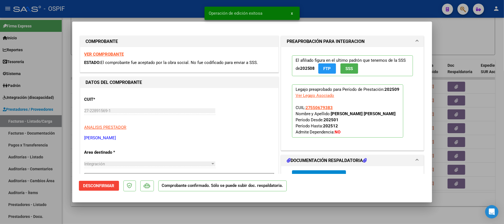
click at [202, 211] on div at bounding box center [252, 112] width 504 height 224
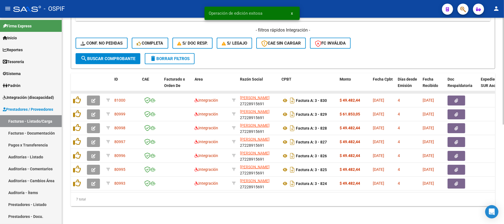
scroll to position [192, 0]
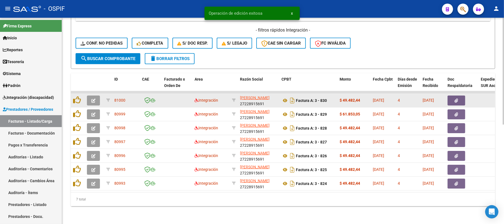
click at [93, 99] on icon "button" at bounding box center [93, 101] width 4 height 4
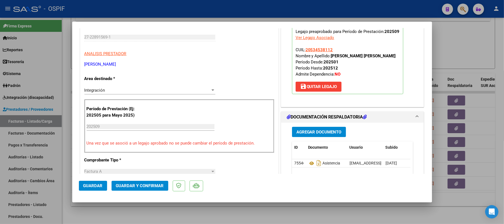
scroll to position [0, 0]
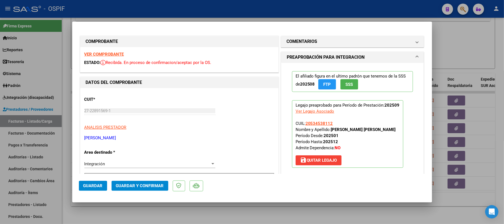
click at [121, 198] on mat-dialog-container "COMPROBANTE VER COMPROBANTE ESTADO: Recibida. En proceso de confirmacion/acepta…" at bounding box center [252, 112] width 360 height 181
click at [131, 189] on button "Guardar y Confirmar" at bounding box center [140, 186] width 57 height 10
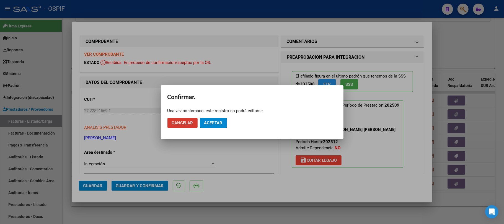
click at [214, 131] on mat-dialog-actions "Cancelar Aceptar" at bounding box center [252, 123] width 169 height 19
click at [216, 123] on span "Aceptar" at bounding box center [213, 122] width 18 height 5
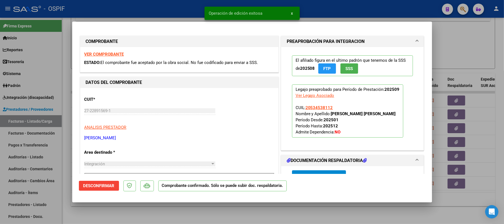
click at [237, 217] on div at bounding box center [252, 112] width 504 height 224
type input "$ 0,00"
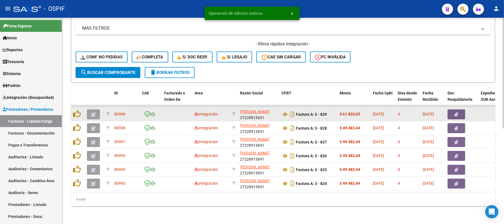
scroll to position [178, 0]
click at [93, 112] on icon "button" at bounding box center [93, 114] width 4 height 4
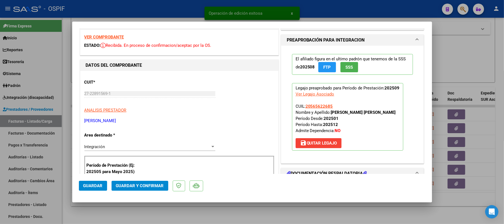
scroll to position [184, 0]
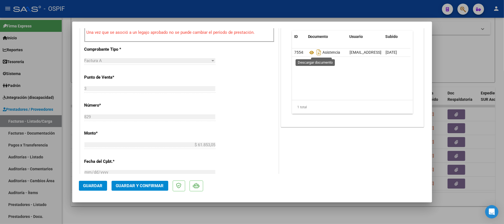
drag, startPoint x: 310, startPoint y: 54, endPoint x: 305, endPoint y: 60, distance: 8.4
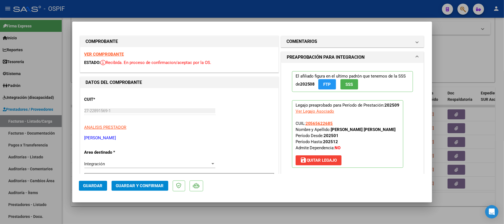
click at [154, 182] on button "Guardar y Confirmar" at bounding box center [140, 186] width 57 height 10
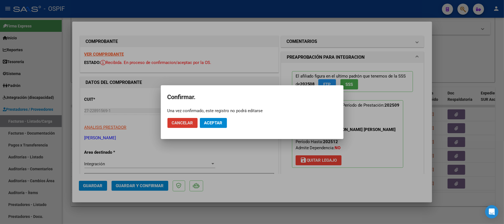
click at [217, 124] on span "Aceptar" at bounding box center [213, 122] width 18 height 5
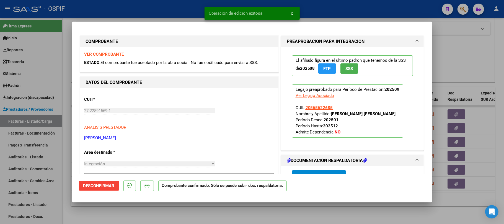
click at [250, 219] on div at bounding box center [252, 112] width 504 height 224
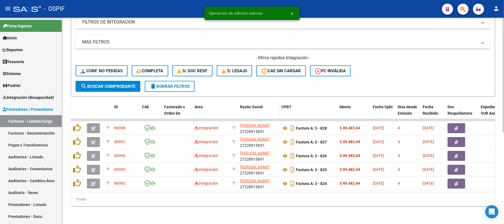
scroll to position [164, 0]
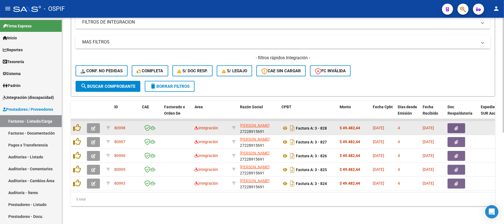
click at [95, 126] on icon "button" at bounding box center [93, 128] width 4 height 4
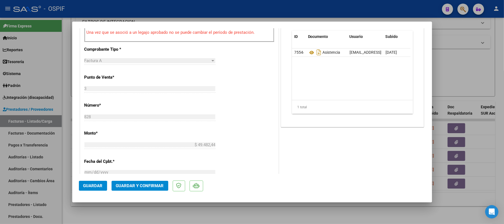
scroll to position [0, 0]
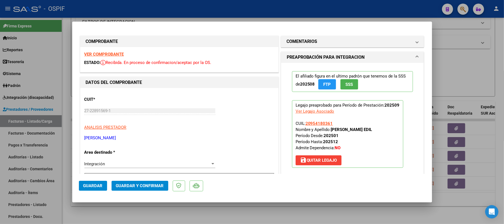
click at [139, 187] on span "Guardar y Confirmar" at bounding box center [140, 185] width 48 height 5
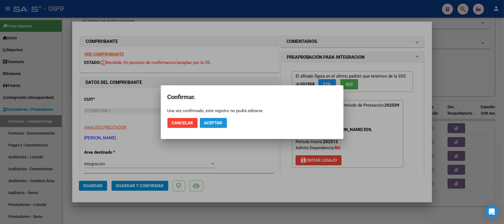
click at [211, 121] on span "Aceptar" at bounding box center [213, 122] width 18 height 5
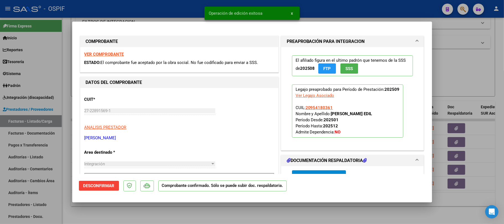
click at [324, 219] on div at bounding box center [252, 112] width 504 height 224
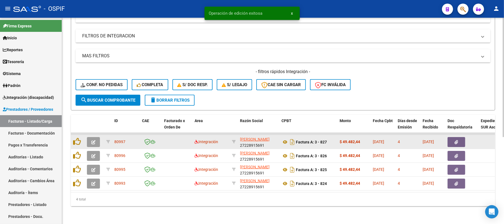
scroll to position [150, 0]
click at [93, 139] on button "button" at bounding box center [93, 142] width 13 height 10
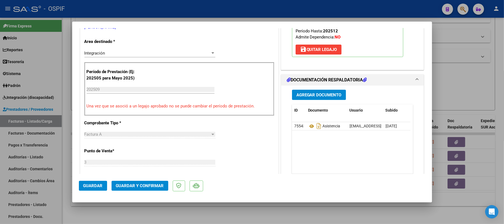
scroll to position [0, 0]
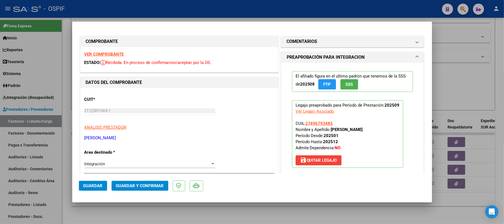
click at [132, 192] on mat-dialog-actions "Guardar Guardar y Confirmar" at bounding box center [252, 185] width 347 height 22
click at [134, 189] on button "Guardar y Confirmar" at bounding box center [140, 186] width 57 height 10
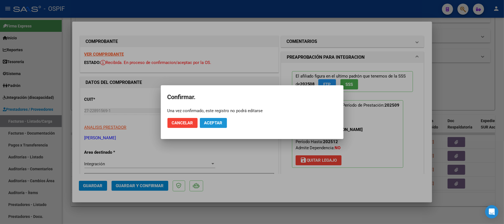
click at [209, 120] on button "Aceptar" at bounding box center [213, 123] width 27 height 10
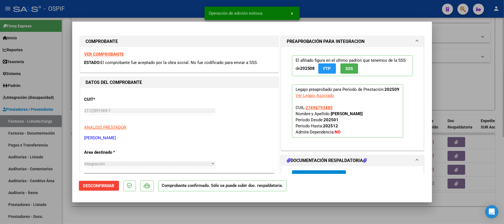
click at [258, 207] on div at bounding box center [252, 112] width 504 height 224
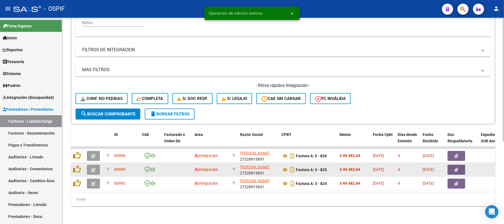
scroll to position [136, 0]
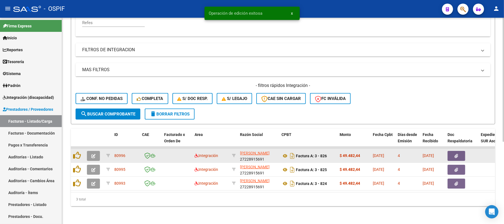
click at [93, 153] on button "button" at bounding box center [93, 156] width 13 height 10
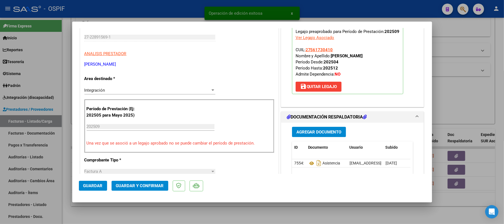
scroll to position [0, 0]
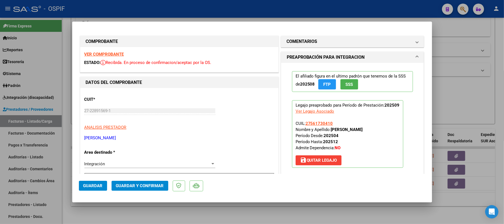
click at [143, 186] on span "Guardar y Confirmar" at bounding box center [140, 185] width 48 height 5
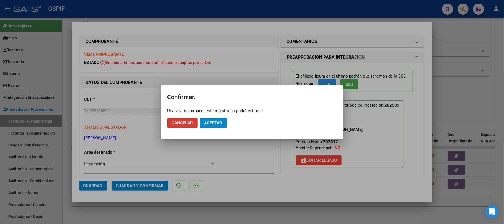
click at [217, 118] on button "Aceptar" at bounding box center [213, 123] width 27 height 10
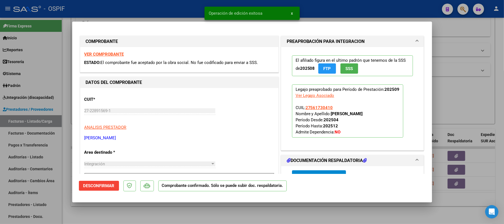
drag, startPoint x: 236, startPoint y: 219, endPoint x: 115, endPoint y: 158, distance: 136.0
click at [234, 219] on div at bounding box center [252, 112] width 504 height 224
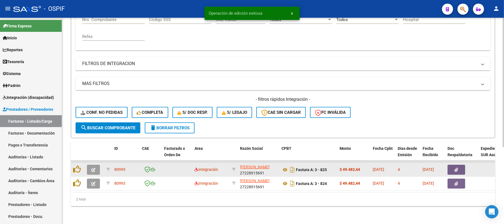
scroll to position [122, 0]
click at [94, 168] on icon "button" at bounding box center [93, 170] width 4 height 4
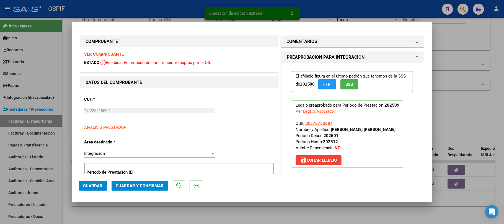
drag, startPoint x: 111, startPoint y: 50, endPoint x: 109, endPoint y: 52, distance: 2.9
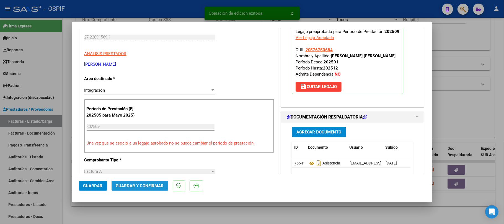
click at [145, 184] on span "Guardar y Confirmar" at bounding box center [140, 185] width 48 height 5
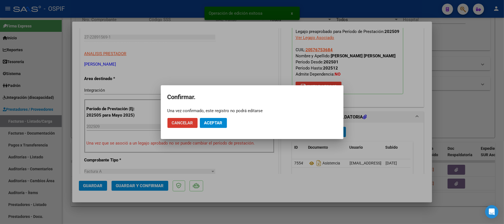
click at [215, 123] on span "Aceptar" at bounding box center [213, 122] width 18 height 5
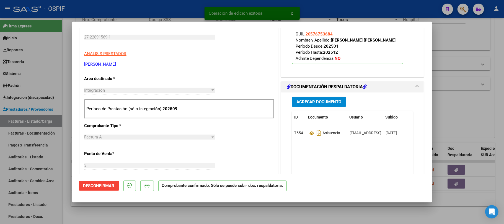
click at [158, 210] on div at bounding box center [252, 112] width 504 height 224
type input "$ 0,00"
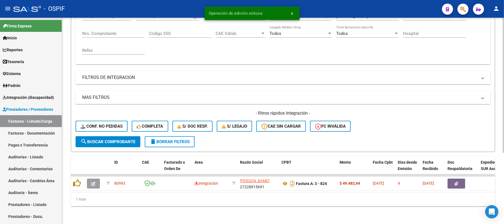
scroll to position [109, 0]
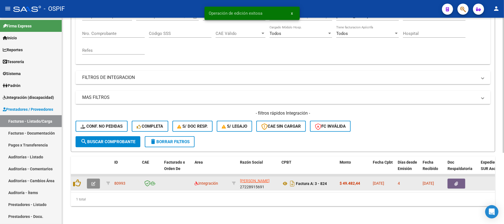
click at [89, 179] on button "button" at bounding box center [93, 184] width 13 height 10
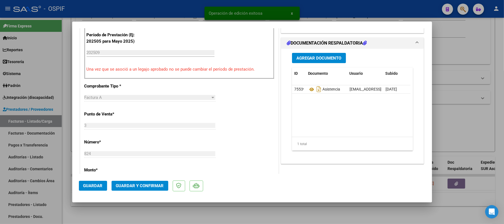
scroll to position [0, 0]
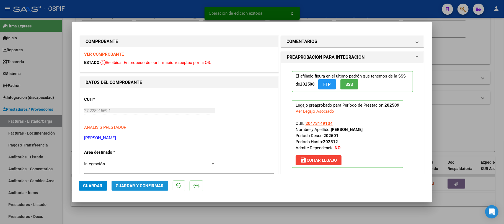
click at [143, 184] on span "Guardar y Confirmar" at bounding box center [140, 185] width 48 height 5
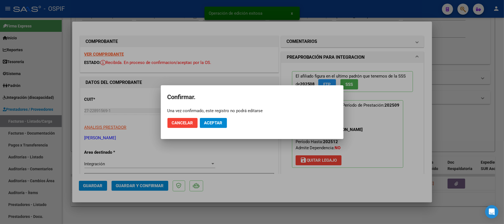
click at [220, 128] on mat-dialog-actions "Cancelar Aceptar" at bounding box center [252, 123] width 169 height 19
click at [221, 124] on span "Aceptar" at bounding box center [213, 122] width 18 height 5
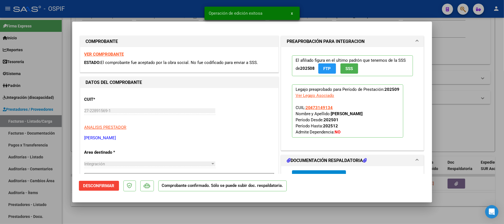
click at [277, 218] on div at bounding box center [252, 112] width 504 height 224
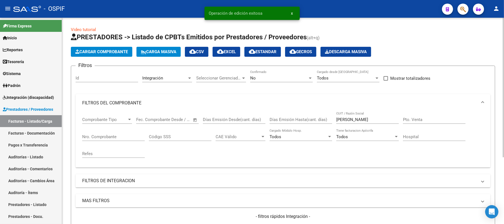
click at [381, 117] on input "ACCIARITO ANDREA ROSANA" at bounding box center [368, 119] width 63 height 5
paste input "NASTRO EMILCE NELLY Y GIRANDOL"
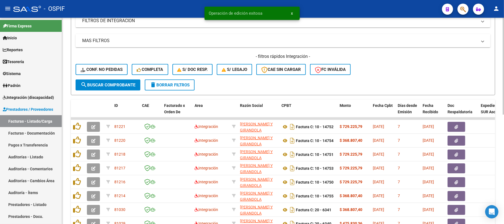
scroll to position [233, 0]
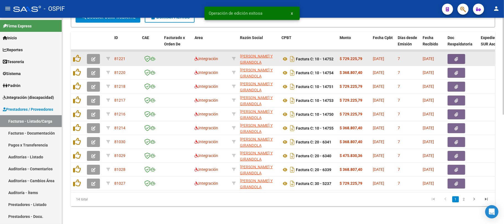
type input "NASTRO EMILCE NELLY Y GIRANDOLA"
click at [96, 54] on button "button" at bounding box center [93, 59] width 13 height 10
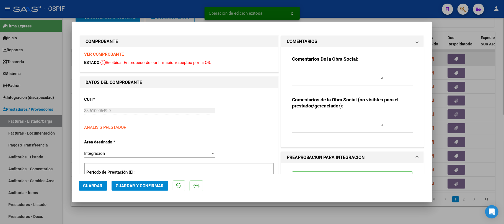
scroll to position [0, 0]
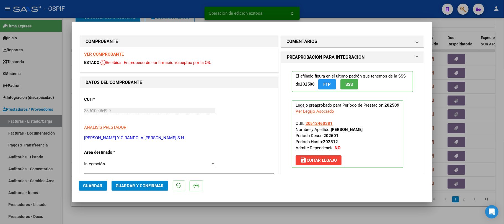
drag, startPoint x: 94, startPoint y: 54, endPoint x: 162, endPoint y: 70, distance: 69.6
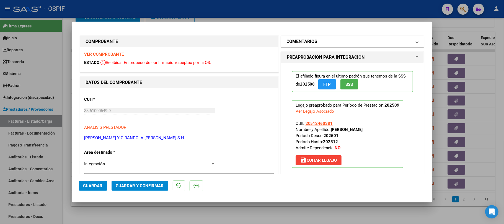
click at [335, 45] on mat-expansion-panel-header "COMENTARIOS" at bounding box center [352, 41] width 143 height 11
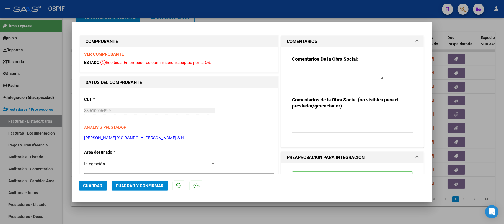
click at [323, 79] on textarea at bounding box center [337, 73] width 91 height 11
type textarea "agregar mes de prestacion en planilla de asistencia"
type textarea "ok"
click at [92, 184] on span "Guardar" at bounding box center [92, 185] width 19 height 5
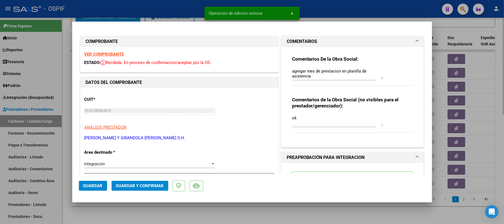
click at [131, 209] on div at bounding box center [252, 112] width 504 height 224
type input "$ 0,00"
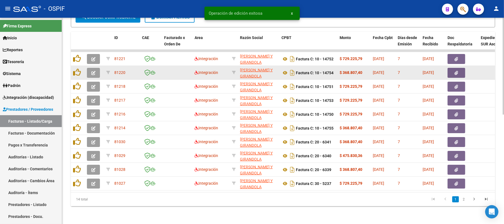
click at [92, 70] on button "button" at bounding box center [93, 73] width 13 height 10
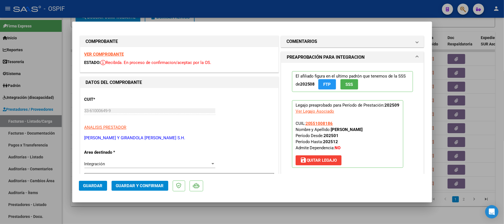
click at [133, 187] on span "Guardar y Confirmar" at bounding box center [140, 185] width 48 height 5
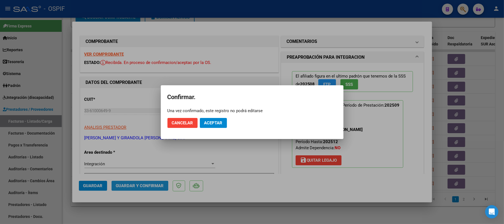
click at [203, 124] on button "Aceptar" at bounding box center [213, 123] width 27 height 10
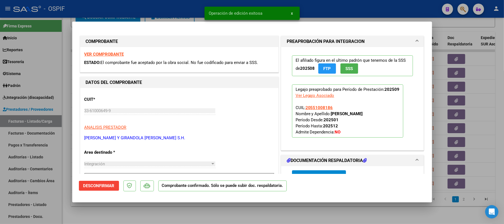
click at [176, 212] on div at bounding box center [252, 112] width 504 height 224
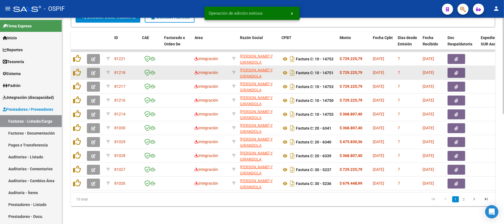
click at [94, 71] on icon "button" at bounding box center [93, 73] width 4 height 4
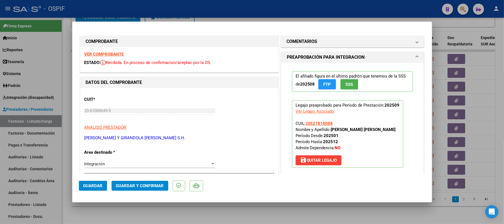
click at [133, 189] on button "Guardar y Confirmar" at bounding box center [140, 186] width 57 height 10
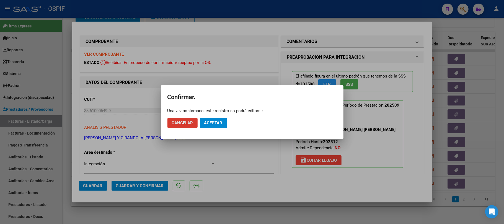
click at [212, 125] on button "Aceptar" at bounding box center [213, 123] width 27 height 10
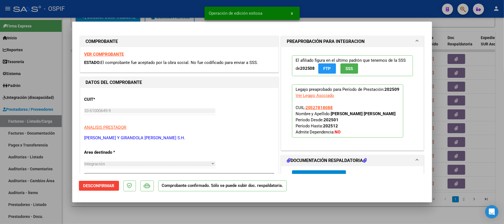
click at [235, 212] on div at bounding box center [252, 112] width 504 height 224
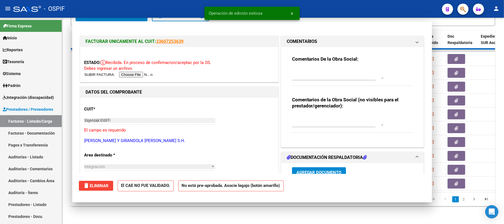
type input "$ 0,00"
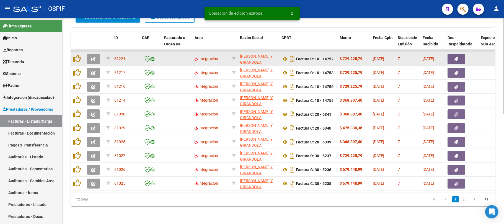
click at [93, 58] on datatable-body-cell at bounding box center [94, 59] width 19 height 14
click at [93, 57] on button "button" at bounding box center [93, 59] width 13 height 10
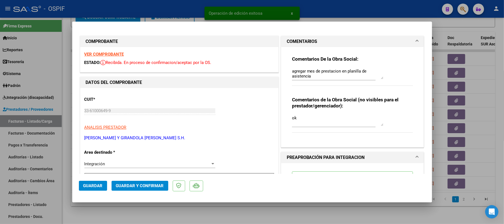
click at [255, 217] on div at bounding box center [252, 112] width 504 height 224
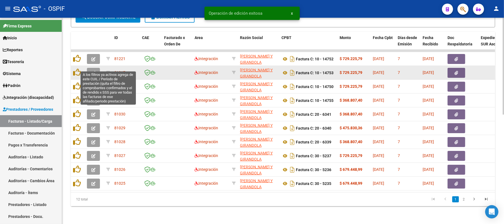
click at [94, 71] on icon "button" at bounding box center [93, 73] width 4 height 4
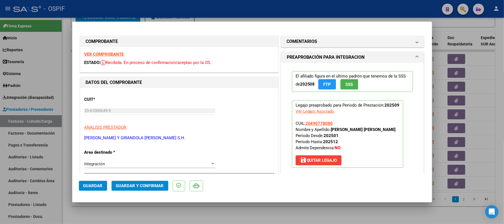
drag, startPoint x: 104, startPoint y: 54, endPoint x: 119, endPoint y: 53, distance: 14.7
click at [153, 183] on button "Guardar y Confirmar" at bounding box center [140, 186] width 57 height 10
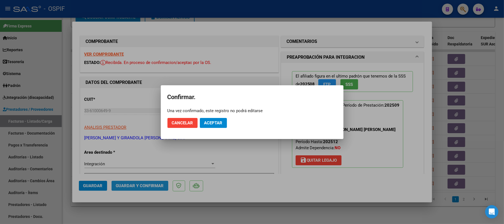
click at [217, 123] on span "Aceptar" at bounding box center [213, 122] width 18 height 5
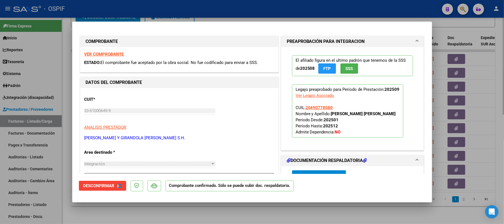
click at [259, 221] on div at bounding box center [252, 112] width 504 height 224
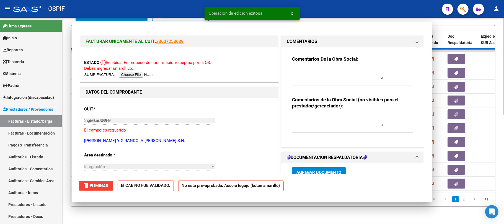
click at [259, 216] on div "Video tutorial PRESTADORES -> Listado de CPBTs Emitidos por Prestadores / Prove…" at bounding box center [283, 6] width 442 height 436
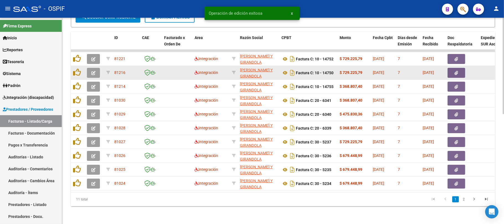
click at [95, 71] on icon "button" at bounding box center [93, 73] width 4 height 4
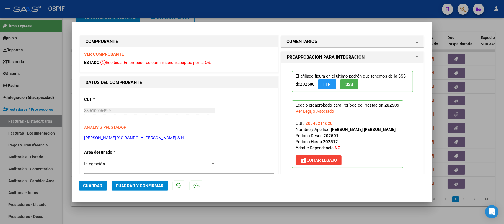
drag, startPoint x: 131, startPoint y: 192, endPoint x: 134, endPoint y: 189, distance: 4.5
click at [131, 191] on mat-dialog-actions "Guardar Guardar y Confirmar" at bounding box center [252, 185] width 347 height 22
click at [134, 189] on button "Guardar y Confirmar" at bounding box center [140, 186] width 57 height 10
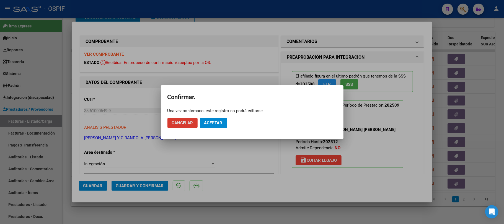
click at [217, 118] on button "Aceptar" at bounding box center [213, 123] width 27 height 10
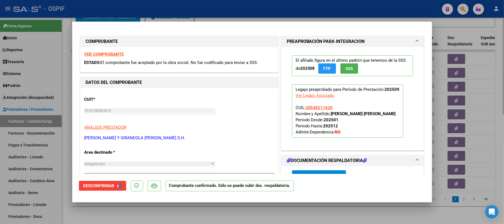
click at [212, 219] on div at bounding box center [252, 112] width 504 height 224
type input "$ 0,00"
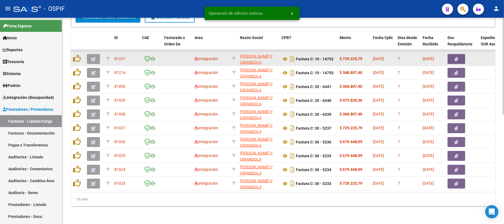
click at [96, 54] on button "button" at bounding box center [93, 59] width 13 height 10
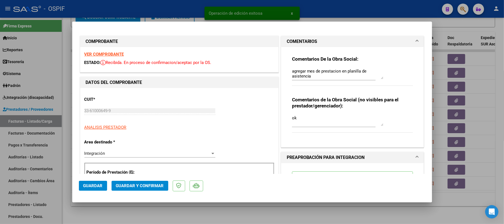
click at [254, 220] on div at bounding box center [252, 112] width 504 height 224
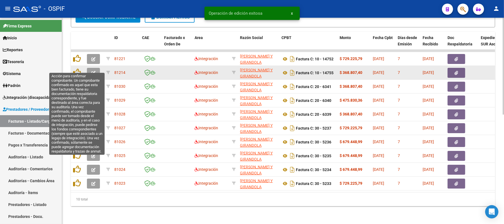
click at [96, 68] on button "button" at bounding box center [93, 73] width 13 height 10
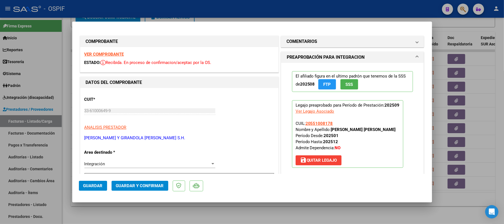
scroll to position [74, 0]
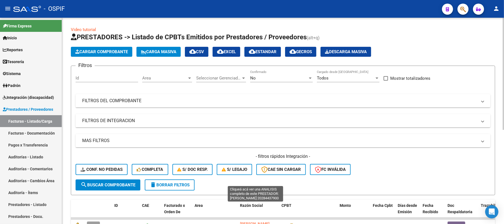
scroll to position [173, 0]
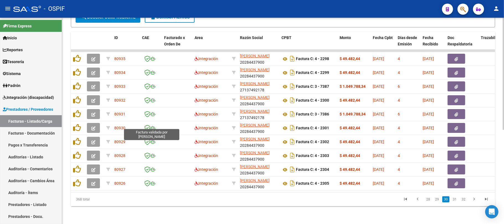
click at [122, 23] on button "search Buscar Comprobante" at bounding box center [108, 17] width 65 height 11
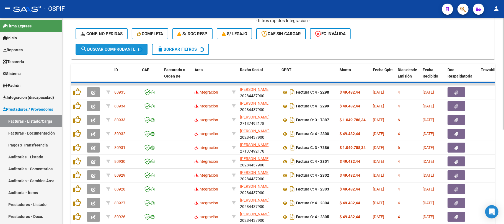
scroll to position [0, 0]
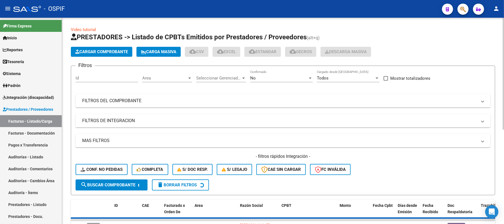
click at [137, 124] on mat-expansion-panel-header "FILTROS DE INTEGRACION" at bounding box center [283, 120] width 415 height 13
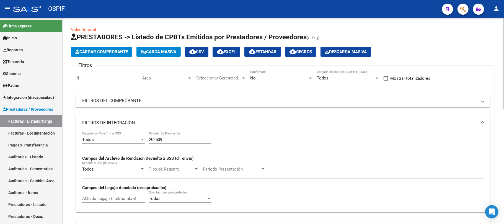
click at [153, 125] on mat-panel-title "FILTROS DE INTEGRACION" at bounding box center [279, 123] width 395 height 6
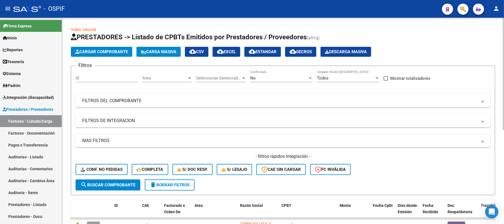
scroll to position [173, 0]
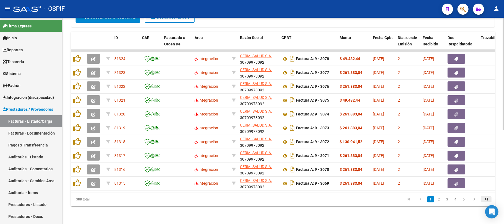
click at [489, 199] on icon "go to last page" at bounding box center [486, 200] width 7 height 7
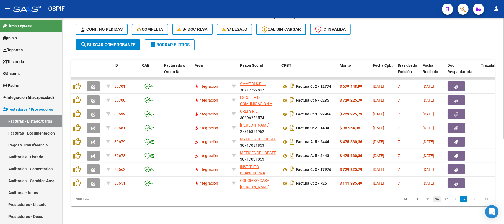
scroll to position [145, 0]
click at [438, 201] on link "36" at bounding box center [437, 199] width 7 height 6
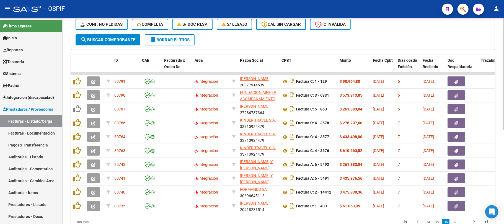
scroll to position [173, 0]
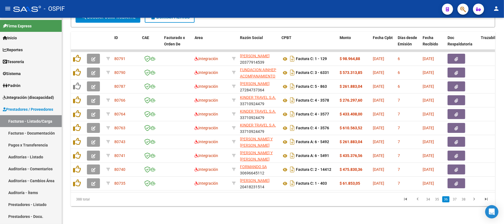
drag, startPoint x: 435, startPoint y: 197, endPoint x: 438, endPoint y: 198, distance: 3.4
click at [435, 198] on link "35" at bounding box center [437, 199] width 7 height 6
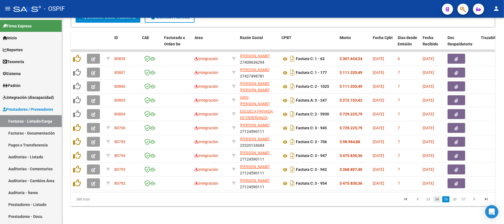
click at [439, 201] on link "34" at bounding box center [437, 199] width 7 height 6
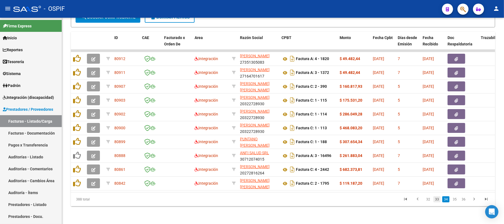
click at [440, 201] on link "33" at bounding box center [437, 199] width 7 height 6
click at [437, 204] on li "32" at bounding box center [437, 199] width 9 height 9
click at [439, 203] on li "32" at bounding box center [437, 199] width 9 height 9
click at [439, 201] on link "32" at bounding box center [437, 199] width 7 height 6
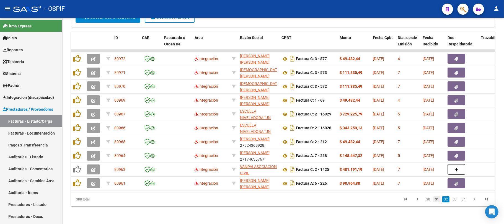
click at [441, 201] on link "31" at bounding box center [437, 199] width 7 height 6
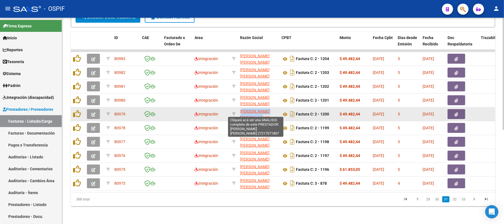
scroll to position [0, 0]
drag, startPoint x: 274, startPoint y: 112, endPoint x: 237, endPoint y: 105, distance: 37.0
copy div "MONTECINO SANDRA FABIANA"
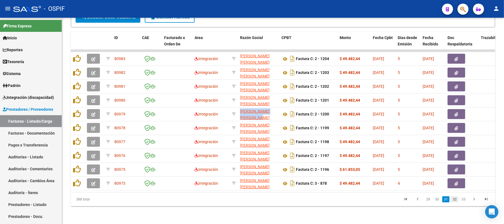
click at [453, 199] on link "32" at bounding box center [454, 199] width 7 height 6
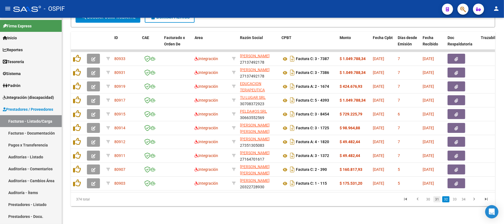
click at [438, 199] on link "31" at bounding box center [437, 199] width 7 height 6
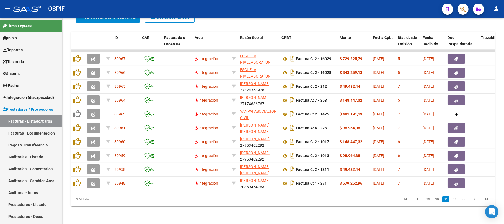
click at [437, 203] on li "30" at bounding box center [437, 199] width 9 height 9
click at [443, 197] on link "31" at bounding box center [446, 199] width 7 height 6
click at [440, 202] on link "30" at bounding box center [437, 199] width 7 height 6
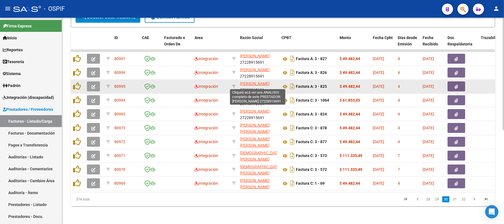
drag, startPoint x: 260, startPoint y: 86, endPoint x: 240, endPoint y: 78, distance: 21.0
click at [240, 81] on app-link-go-to "ACCIARITO ANDREA ROSANA" at bounding box center [255, 84] width 30 height 6
copy span "ACCIARITO ANDREA ROSANA"
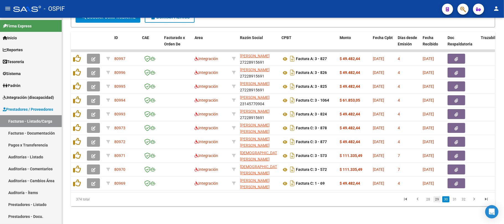
click at [439, 200] on link "29" at bounding box center [437, 199] width 7 height 6
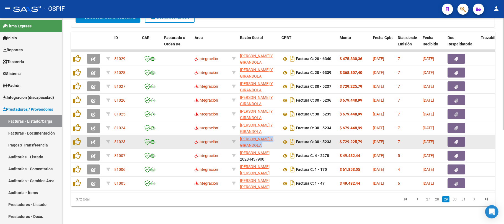
drag, startPoint x: 277, startPoint y: 141, endPoint x: 221, endPoint y: 138, distance: 56.3
copy div "NASTRO EMILCE NELLY Y GIRANDOLA"
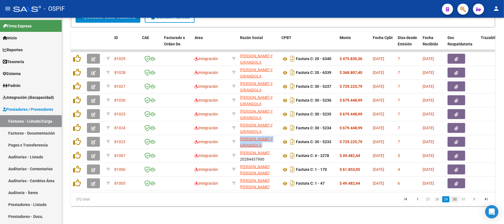
click at [456, 201] on link "30" at bounding box center [454, 199] width 7 height 6
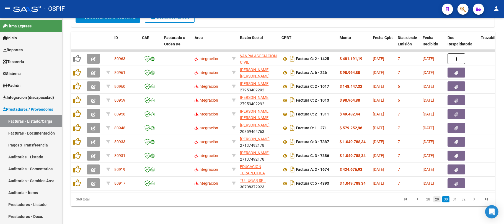
click at [438, 202] on link "29" at bounding box center [437, 199] width 7 height 6
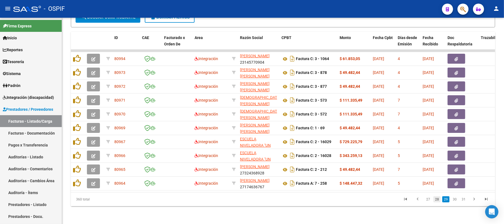
click at [440, 202] on link "28" at bounding box center [437, 199] width 7 height 6
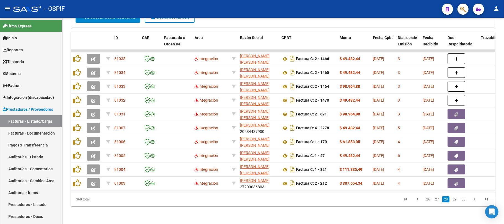
click at [439, 202] on link "27" at bounding box center [437, 199] width 7 height 6
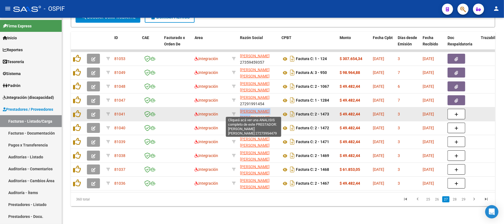
drag, startPoint x: 257, startPoint y: 112, endPoint x: 240, endPoint y: 107, distance: 17.5
click at [240, 108] on app-link-go-to "VALDEZ CINTIA PAOLA" at bounding box center [258, 114] width 37 height 13
copy span "VALDEZ CINTIA PAOLA"
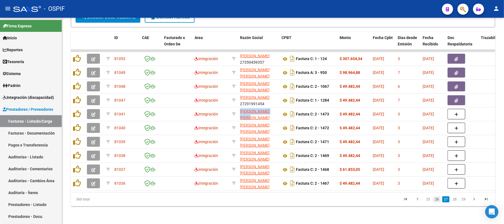
click at [437, 201] on link "26" at bounding box center [437, 199] width 7 height 6
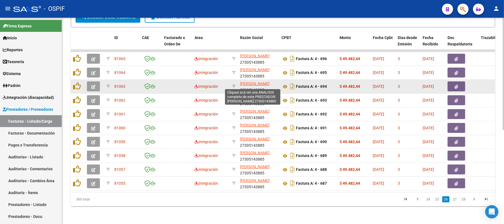
drag, startPoint x: 260, startPoint y: 86, endPoint x: 240, endPoint y: 79, distance: 21.0
click at [240, 81] on app-link-go-to "LUNA DEBORA BEATRIZ" at bounding box center [255, 84] width 30 height 6
copy span "LUNA DEBORA BEATRIZ"
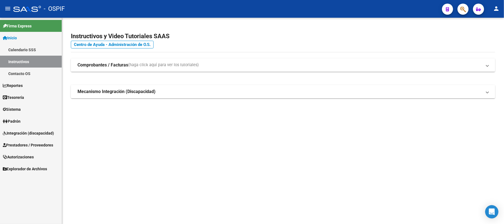
click at [24, 142] on span "Prestadores / Proveedores" at bounding box center [28, 145] width 50 height 6
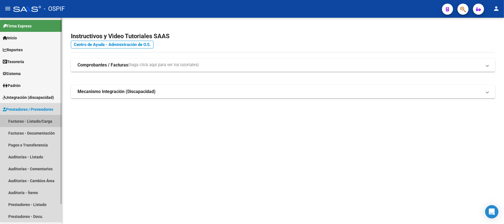
click at [17, 120] on link "Facturas - Listado/Carga" at bounding box center [31, 121] width 62 height 12
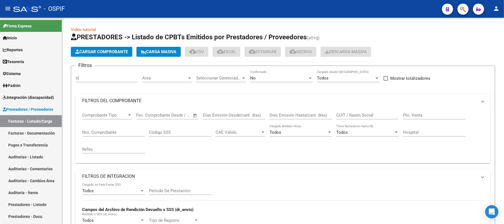
click at [170, 100] on mat-panel-title "FILTROS DEL COMPROBANTE" at bounding box center [279, 101] width 395 height 6
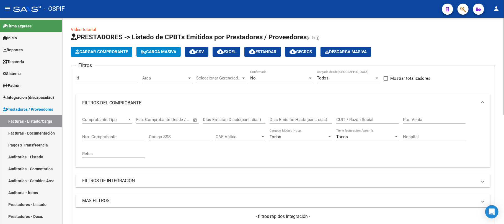
click at [280, 82] on div "No Confirmado" at bounding box center [281, 78] width 63 height 17
click at [278, 80] on div "No" at bounding box center [279, 78] width 58 height 5
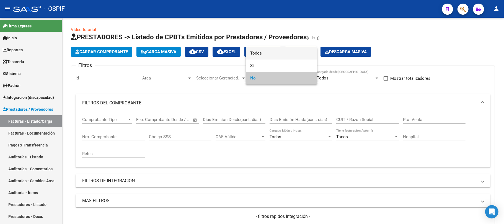
click at [266, 55] on span "Todos" at bounding box center [281, 53] width 63 height 12
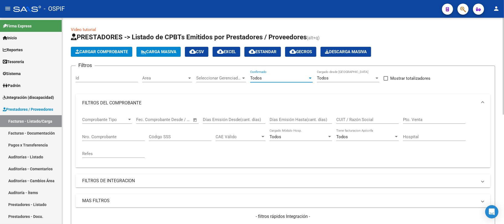
click at [353, 119] on input "CUIT / Razón Social" at bounding box center [368, 119] width 63 height 5
paste input "ACCIARITO ANDREA ROSANA"
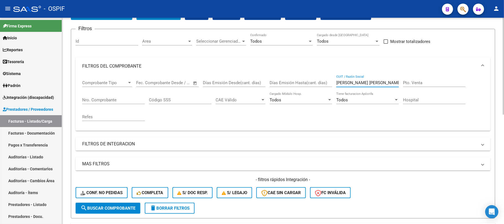
type input "ACCIARITO ANDREA ROSANA"
click at [119, 209] on span "search Buscar Comprobante" at bounding box center [108, 208] width 55 height 5
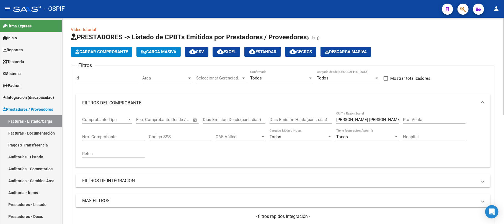
click at [284, 79] on div "Todos" at bounding box center [279, 78] width 58 height 5
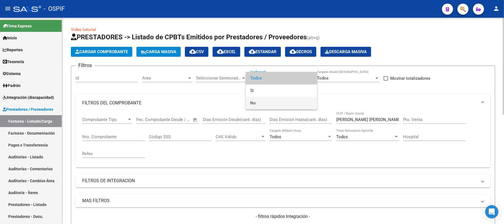
click at [264, 104] on span "No" at bounding box center [281, 103] width 63 height 12
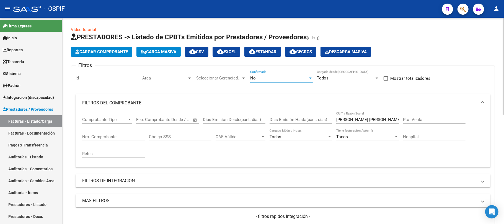
scroll to position [37, 0]
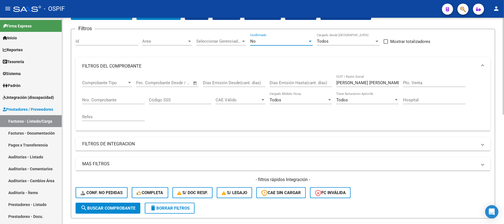
click at [288, 37] on div "No Confirmado" at bounding box center [281, 40] width 63 height 12
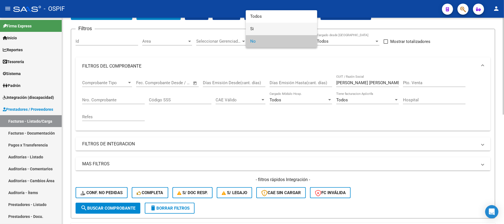
click at [274, 27] on span "Si" at bounding box center [281, 29] width 63 height 12
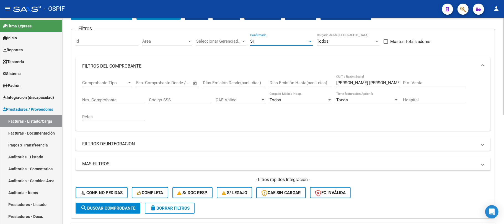
click at [124, 135] on div "Filtros Id Area Area Seleccionar Gerenciador Seleccionar Gerenciador Si Confirm…" at bounding box center [283, 118] width 415 height 169
click at [133, 141] on mat-panel-title "FILTROS DE INTEGRACION" at bounding box center [279, 144] width 395 height 6
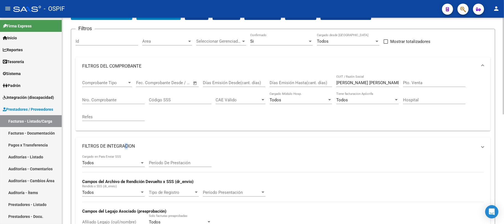
click at [168, 145] on mat-panel-title "FILTROS DE INTEGRACION" at bounding box center [279, 146] width 395 height 6
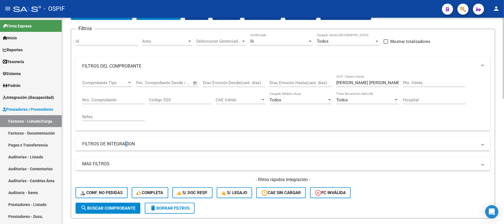
click at [174, 155] on div "Filtros Id Area Area Seleccionar Gerenciador Seleccionar Gerenciador Si Confirm…" at bounding box center [283, 118] width 415 height 169
click at [175, 149] on mat-expansion-panel-header "FILTROS DE INTEGRACION" at bounding box center [283, 143] width 415 height 13
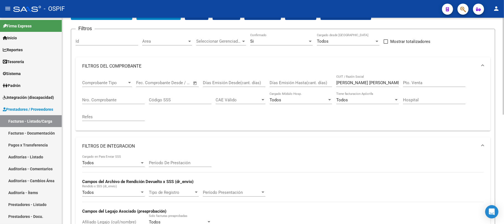
click at [174, 162] on div "Filtros Id Area Area Seleccionar Gerenciador Seleccionar Gerenciador Si Confirm…" at bounding box center [283, 161] width 415 height 255
click at [175, 159] on div "Período De Prestación" at bounding box center [180, 161] width 63 height 12
click at [177, 164] on input "Período De Prestación" at bounding box center [180, 162] width 63 height 5
type input "202509"
click at [158, 145] on mat-panel-title "FILTROS DE INTEGRACION" at bounding box center [279, 146] width 395 height 6
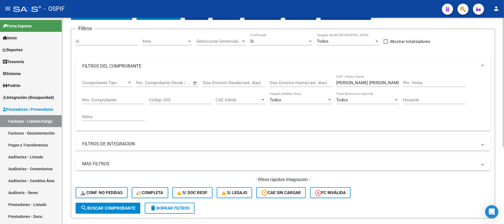
scroll to position [82, 0]
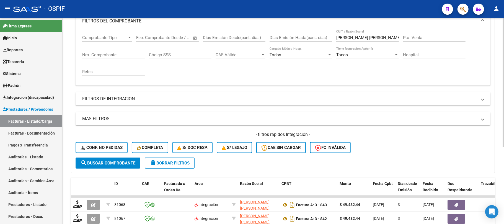
click at [115, 165] on span "search Buscar Comprobante" at bounding box center [108, 163] width 55 height 5
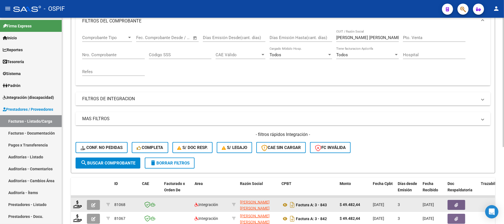
scroll to position [122, 0]
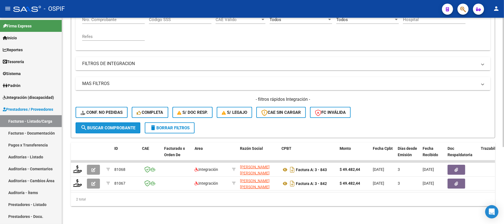
click at [121, 125] on span "search Buscar Comprobante" at bounding box center [108, 127] width 55 height 5
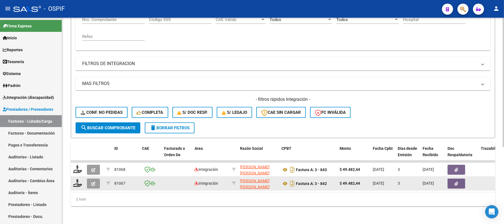
click at [95, 179] on button "button" at bounding box center [93, 184] width 13 height 10
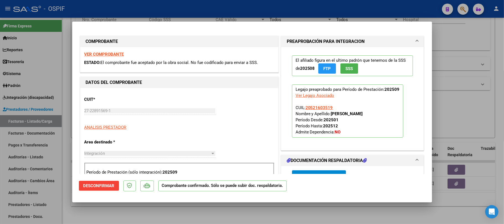
click at [97, 186] on span "Desconfirmar" at bounding box center [98, 185] width 31 height 5
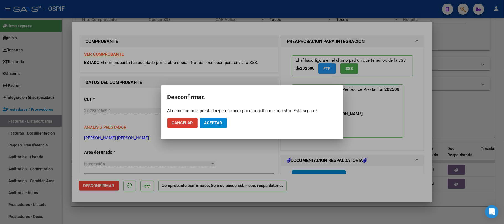
click at [210, 122] on span "Aceptar" at bounding box center [213, 122] width 18 height 5
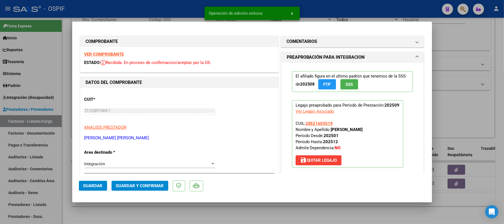
click at [363, 131] on strong "RUIZ LEANDRO SILVESTRE" at bounding box center [347, 129] width 32 height 5
drag, startPoint x: 377, startPoint y: 131, endPoint x: 333, endPoint y: 132, distance: 43.8
click at [333, 132] on strong "RUIZ LEANDRO SILVESTRE" at bounding box center [347, 129] width 32 height 5
copy strong "RUIZ LEANDRO SILVESTRE"
drag, startPoint x: 330, startPoint y: 160, endPoint x: 253, endPoint y: 145, distance: 79.0
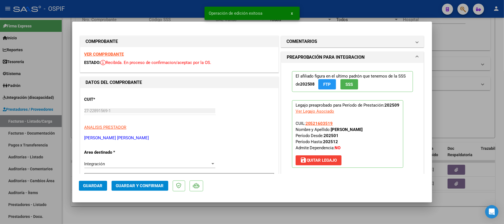
click at [330, 161] on span "save Quitar Legajo" at bounding box center [318, 160] width 37 height 5
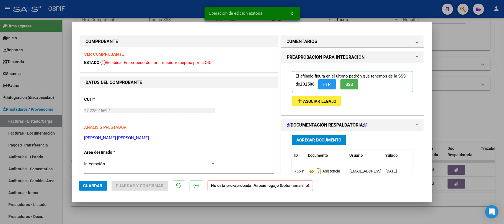
scroll to position [37, 0]
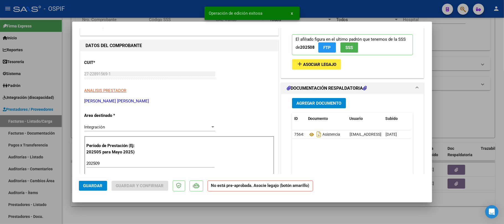
click at [111, 163] on input "202509" at bounding box center [151, 163] width 128 height 5
type input "202508"
click at [307, 65] on span "Asociar Legajo" at bounding box center [320, 64] width 34 height 5
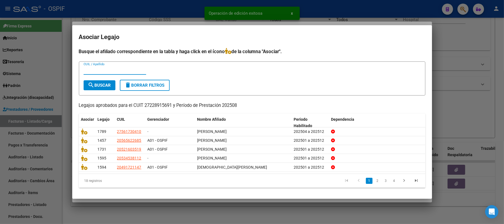
paste input "RUIZ LEANDRO SILVESTRE"
type input "RUIZ LEANDRO SILVESTRE"
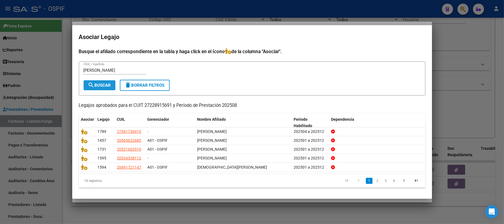
click at [101, 86] on span "search Buscar" at bounding box center [99, 85] width 23 height 5
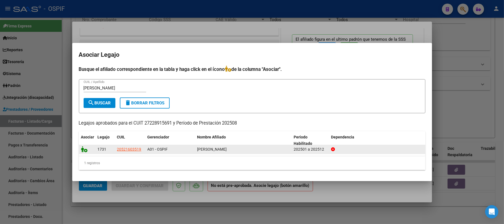
click at [85, 150] on icon at bounding box center [84, 149] width 7 height 6
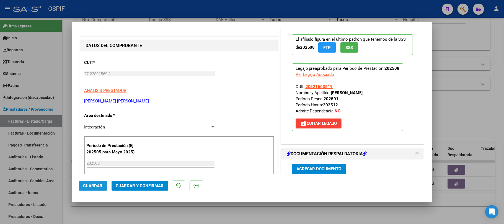
click at [100, 185] on span "Guardar" at bounding box center [92, 185] width 19 height 5
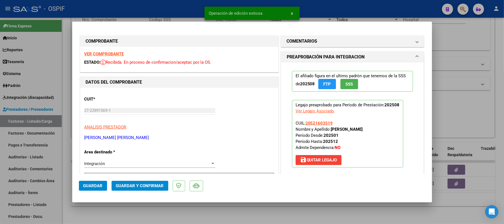
scroll to position [0, 0]
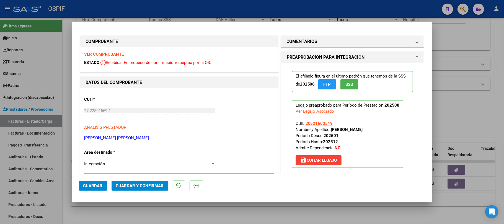
click at [102, 188] on button "Guardar" at bounding box center [93, 186] width 28 height 10
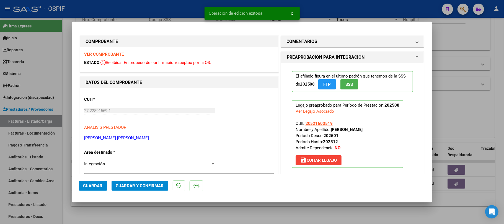
click at [141, 187] on span "Guardar y Confirmar" at bounding box center [140, 185] width 48 height 5
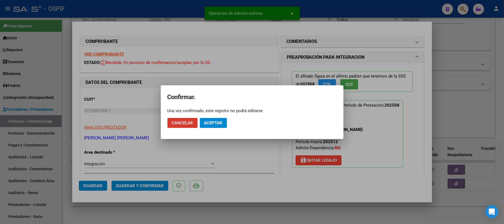
click at [220, 128] on button "Aceptar" at bounding box center [213, 123] width 27 height 10
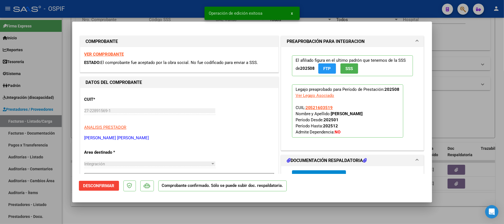
click at [275, 217] on div at bounding box center [252, 112] width 504 height 224
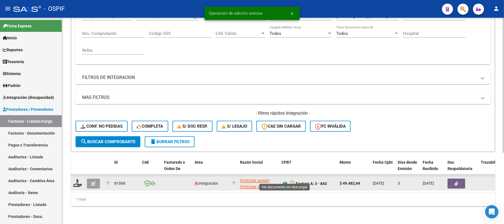
scroll to position [109, 0]
click at [234, 181] on icon at bounding box center [234, 183] width 4 height 4
type input "27228915691"
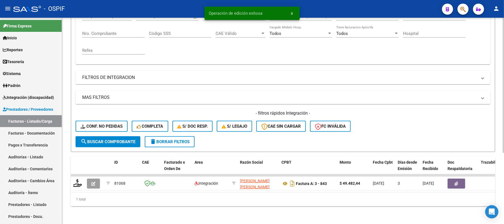
click at [153, 71] on mat-expansion-panel-header "FILTROS DE INTEGRACION" at bounding box center [283, 77] width 415 height 13
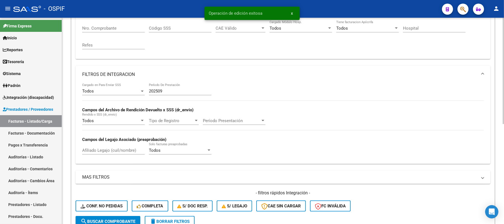
click at [191, 89] on div "202509 Período De Prestación" at bounding box center [180, 89] width 63 height 12
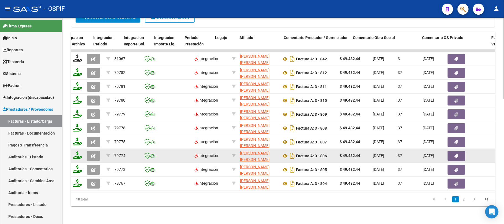
scroll to position [0, 685]
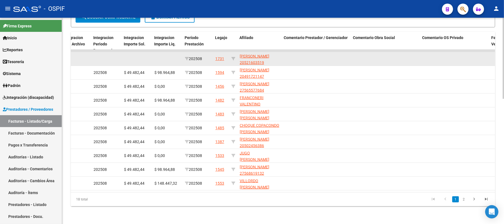
type input "202508"
click at [236, 53] on datatable-body-cell at bounding box center [233, 59] width 8 height 14
click at [235, 53] on datatable-body-cell at bounding box center [233, 59] width 8 height 14
click at [234, 57] on icon at bounding box center [234, 59] width 4 height 4
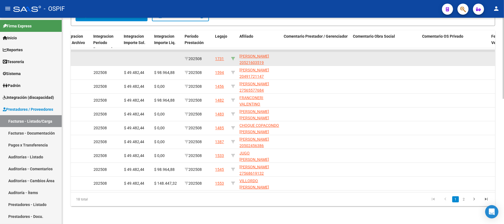
type input "20521603519"
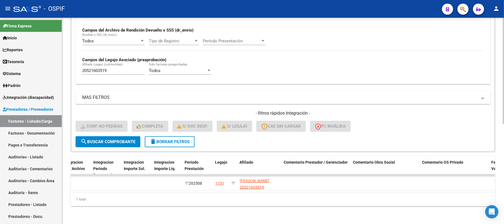
scroll to position [194, 0]
drag, startPoint x: 167, startPoint y: 135, endPoint x: 375, endPoint y: 0, distance: 248.0
click at [167, 139] on span "delete Borrar Filtros" at bounding box center [170, 141] width 40 height 5
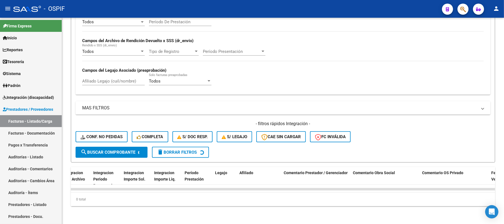
scroll to position [183, 0]
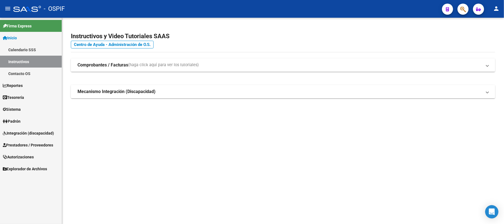
click at [9, 139] on link "Prestadores / Proveedores" at bounding box center [31, 145] width 62 height 12
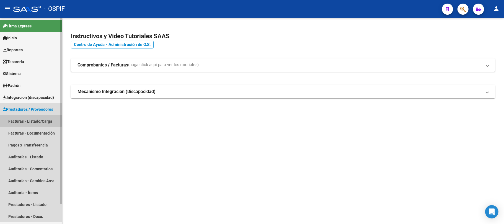
click at [28, 118] on link "Facturas - Listado/Carga" at bounding box center [31, 121] width 62 height 12
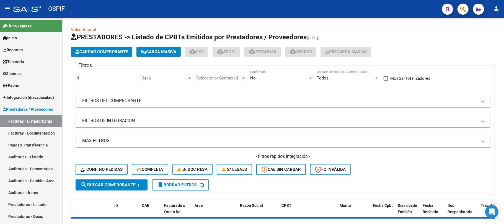
click at [244, 103] on mat-panel-title "FILTROS DEL COMPROBANTE" at bounding box center [279, 101] width 395 height 6
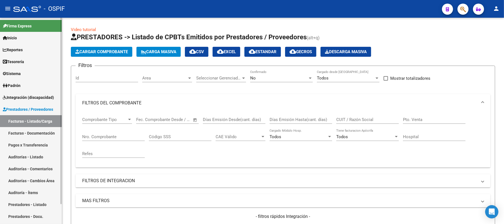
click at [29, 96] on span "Integración (discapacidad)" at bounding box center [28, 97] width 51 height 6
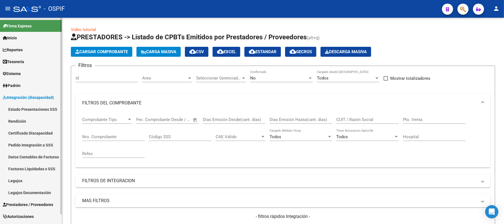
click at [25, 122] on link "Rendición" at bounding box center [31, 121] width 62 height 12
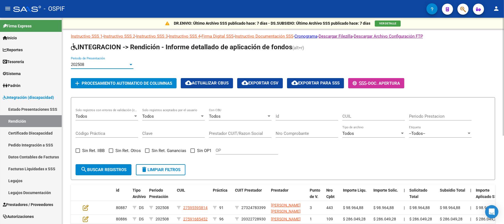
click at [114, 63] on div "202508" at bounding box center [100, 64] width 58 height 5
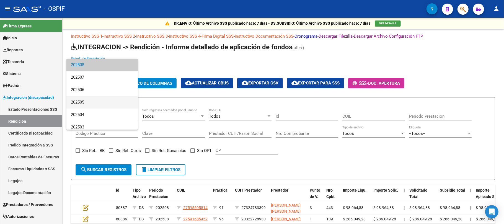
click at [101, 101] on span "202505" at bounding box center [102, 102] width 63 height 12
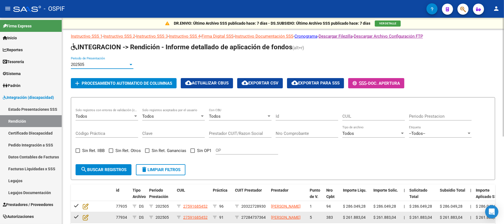
scroll to position [111, 0]
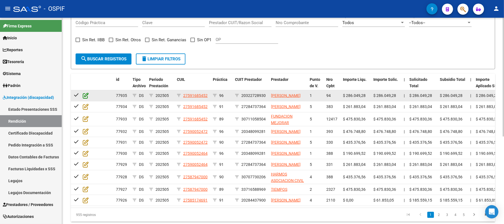
click at [88, 96] on icon at bounding box center [86, 96] width 6 height 6
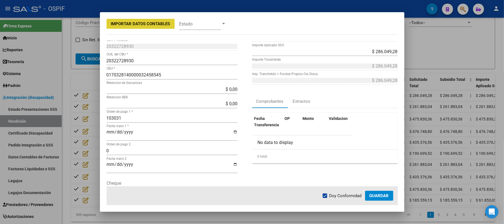
scroll to position [74, 0]
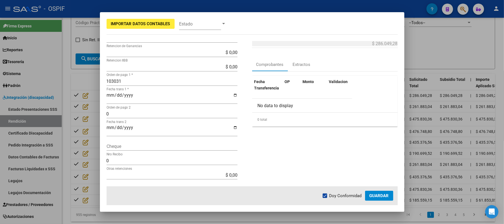
click at [442, 55] on div at bounding box center [252, 112] width 504 height 224
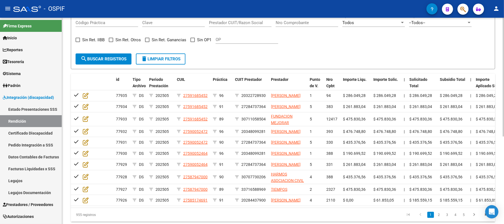
scroll to position [148, 0]
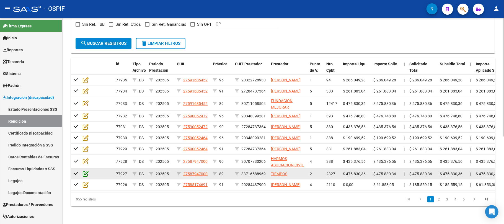
click at [84, 171] on icon at bounding box center [86, 174] width 6 height 6
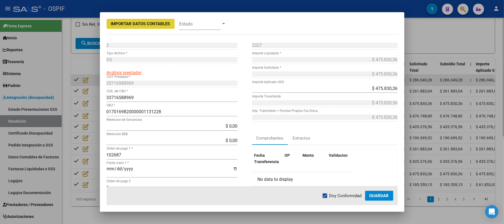
click at [464, 65] on div at bounding box center [252, 112] width 504 height 224
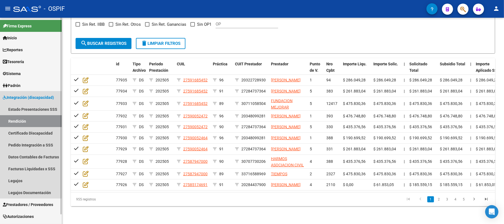
click at [30, 94] on span "Integración (discapacidad)" at bounding box center [28, 97] width 51 height 6
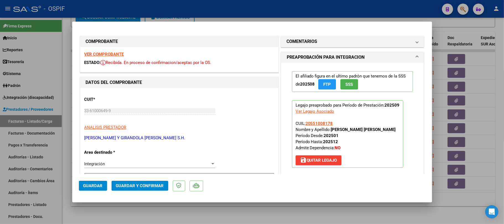
scroll to position [74, 0]
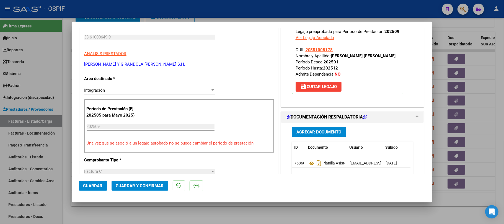
click at [128, 187] on span "Guardar y Confirmar" at bounding box center [140, 185] width 48 height 5
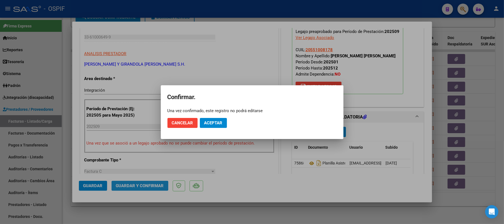
click at [216, 122] on span "Aceptar" at bounding box center [213, 122] width 18 height 5
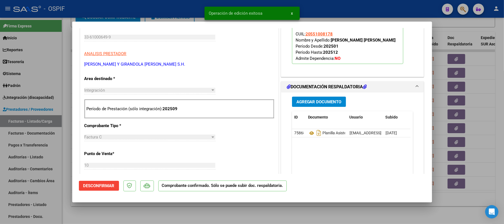
click at [225, 216] on div at bounding box center [252, 112] width 504 height 224
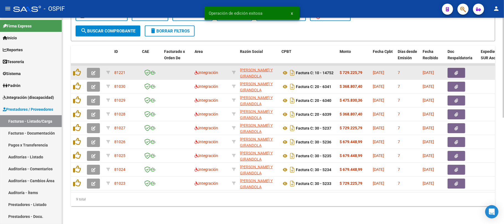
click at [98, 68] on button "button" at bounding box center [93, 73] width 13 height 10
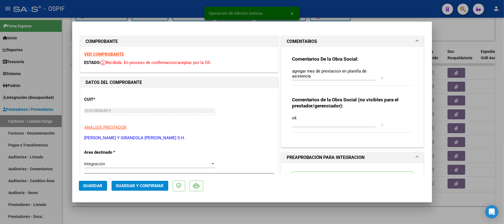
click at [274, 217] on div at bounding box center [252, 112] width 504 height 224
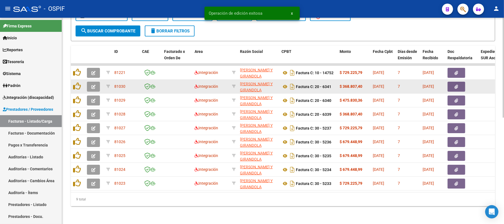
click at [93, 85] on icon "button" at bounding box center [93, 87] width 4 height 4
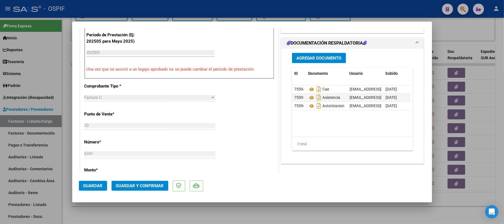
scroll to position [0, 0]
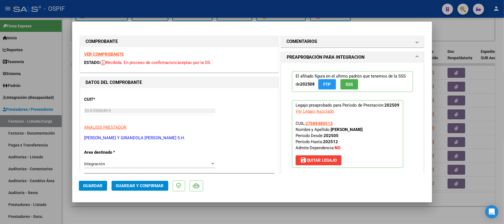
drag, startPoint x: 137, startPoint y: 176, endPoint x: 138, endPoint y: 185, distance: 8.9
click at [137, 177] on mat-dialog-actions "Guardar Guardar y Confirmar" at bounding box center [252, 185] width 347 height 22
click at [138, 186] on span "Guardar y Confirmar" at bounding box center [140, 185] width 48 height 5
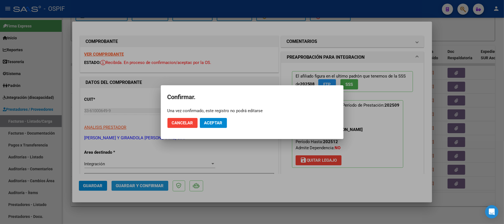
click at [212, 124] on span "Aceptar" at bounding box center [213, 122] width 18 height 5
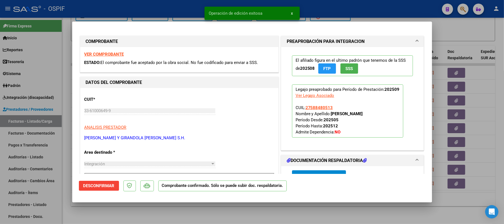
drag, startPoint x: 208, startPoint y: 209, endPoint x: 207, endPoint y: 202, distance: 7.8
click at [207, 209] on div at bounding box center [252, 112] width 504 height 224
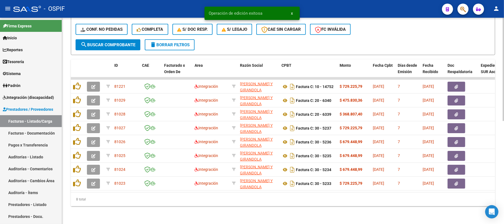
scroll to position [206, 0]
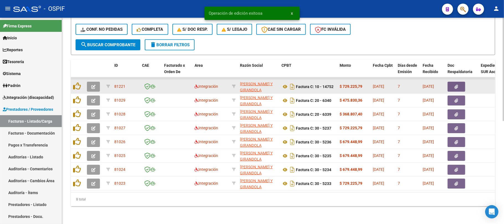
click at [92, 82] on button "button" at bounding box center [93, 87] width 13 height 10
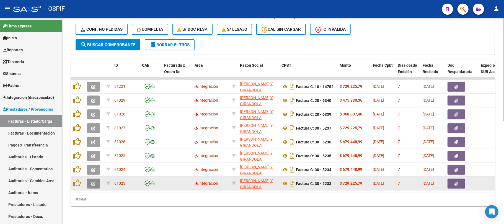
click at [93, 182] on icon "button" at bounding box center [93, 184] width 4 height 4
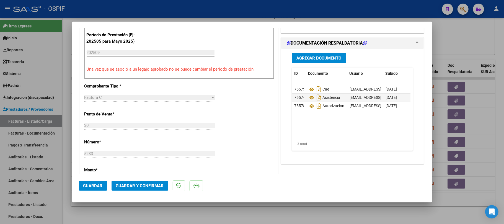
scroll to position [0, 0]
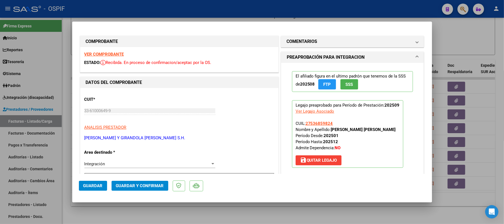
click at [129, 187] on span "Guardar y Confirmar" at bounding box center [140, 185] width 48 height 5
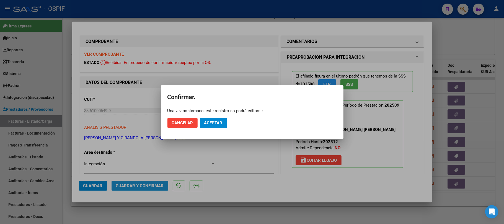
click at [211, 124] on span "Aceptar" at bounding box center [213, 122] width 18 height 5
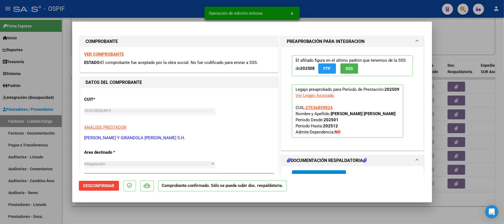
type input "$ 0,00"
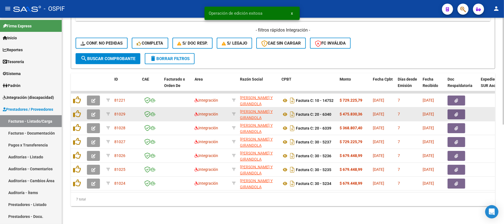
scroll to position [192, 0]
click at [95, 107] on datatable-body-cell at bounding box center [94, 114] width 19 height 14
click at [95, 112] on icon "button" at bounding box center [93, 114] width 4 height 4
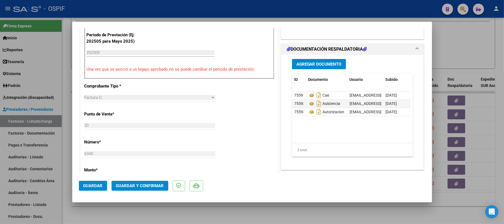
scroll to position [0, 0]
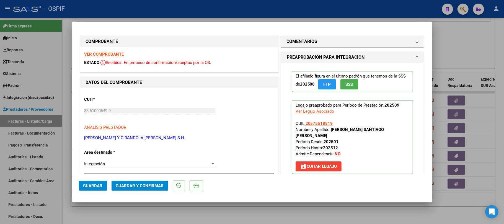
click at [120, 189] on button "Guardar y Confirmar" at bounding box center [140, 186] width 57 height 10
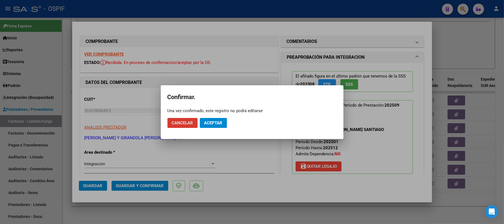
click at [205, 122] on span "Aceptar" at bounding box center [213, 122] width 18 height 5
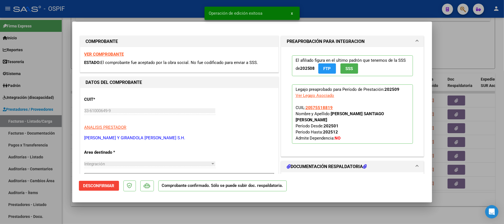
type input "$ 0,00"
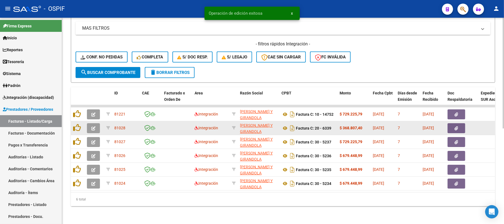
scroll to position [178, 0]
click at [91, 123] on button "button" at bounding box center [93, 128] width 13 height 10
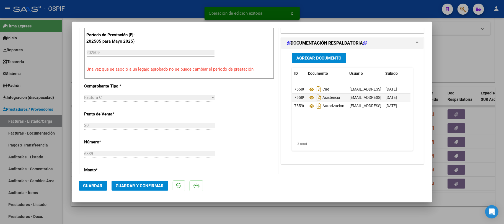
scroll to position [0, 0]
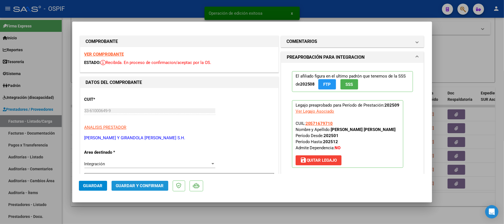
click at [142, 184] on span "Guardar y Confirmar" at bounding box center [140, 185] width 48 height 5
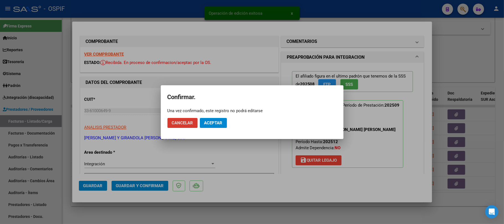
click at [213, 124] on span "Aceptar" at bounding box center [213, 122] width 18 height 5
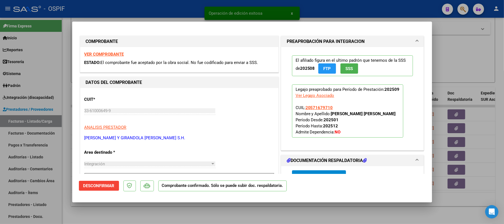
click at [202, 220] on div at bounding box center [252, 112] width 504 height 224
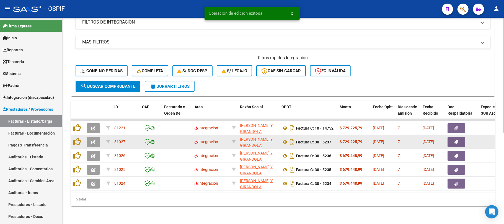
scroll to position [164, 0]
click at [93, 140] on icon "button" at bounding box center [93, 142] width 4 height 4
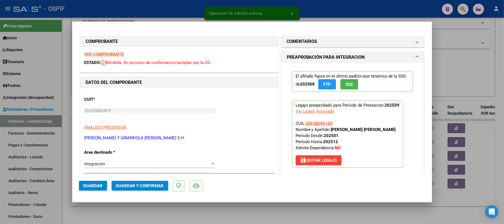
scroll to position [74, 0]
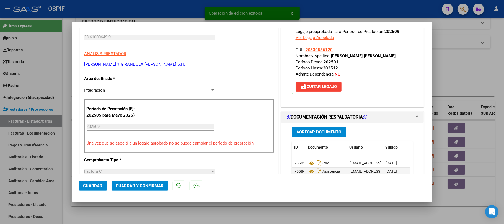
click at [135, 184] on span "Guardar y Confirmar" at bounding box center [140, 185] width 48 height 5
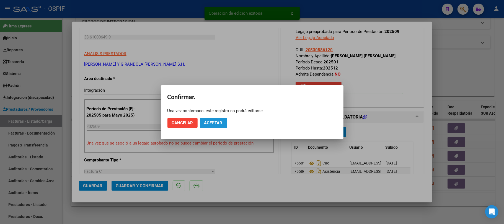
click at [213, 122] on span "Aceptar" at bounding box center [213, 122] width 18 height 5
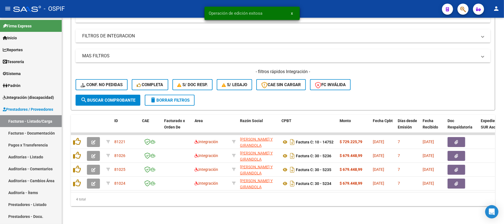
scroll to position [150, 0]
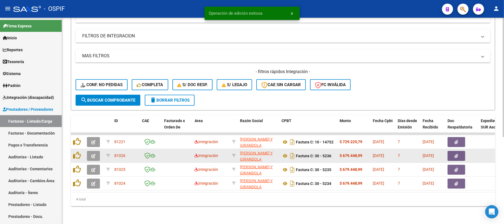
click at [93, 153] on button "button" at bounding box center [93, 156] width 13 height 10
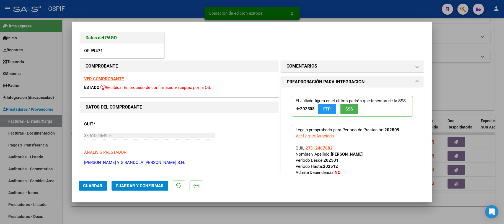
scroll to position [0, 0]
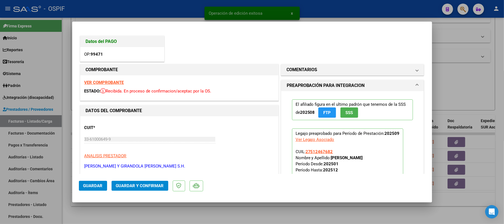
click at [140, 185] on span "Guardar y Confirmar" at bounding box center [140, 185] width 48 height 5
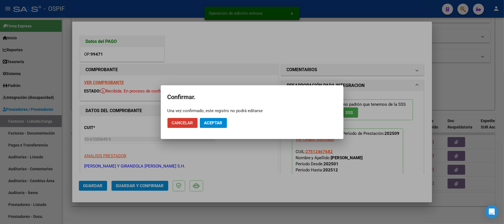
drag, startPoint x: 226, startPoint y: 122, endPoint x: 220, endPoint y: 123, distance: 6.2
click at [224, 121] on button "Aceptar" at bounding box center [213, 123] width 27 height 10
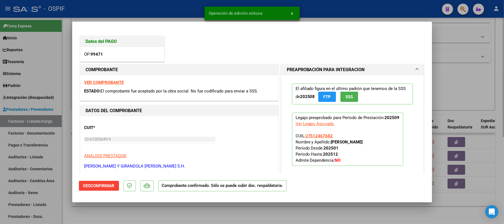
click at [207, 216] on div at bounding box center [252, 112] width 504 height 224
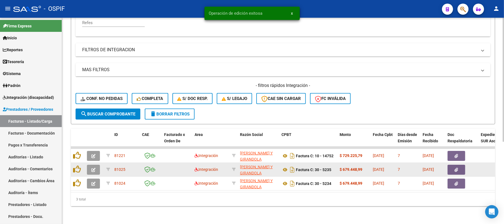
scroll to position [136, 0]
click at [93, 167] on button "button" at bounding box center [93, 170] width 13 height 10
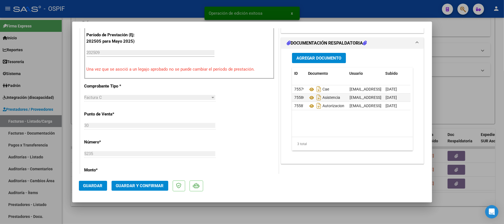
scroll to position [0, 0]
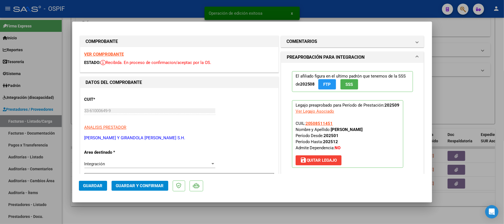
click at [140, 183] on button "Guardar y Confirmar" at bounding box center [140, 186] width 57 height 10
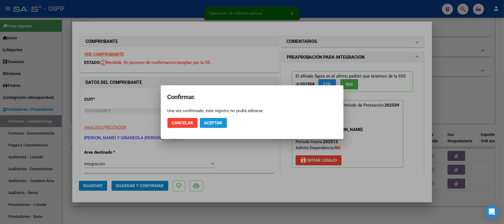
click at [217, 122] on span "Aceptar" at bounding box center [213, 122] width 18 height 5
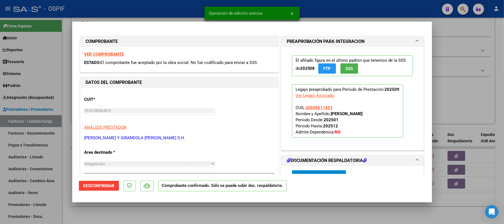
drag, startPoint x: 246, startPoint y: 213, endPoint x: 241, endPoint y: 198, distance: 15.9
click at [247, 213] on div at bounding box center [252, 112] width 504 height 224
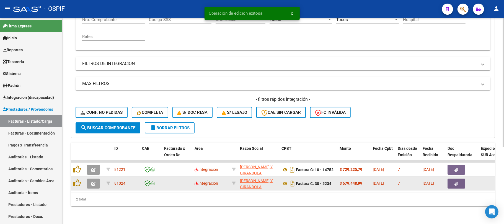
scroll to position [122, 0]
click at [90, 179] on button "button" at bounding box center [93, 184] width 13 height 10
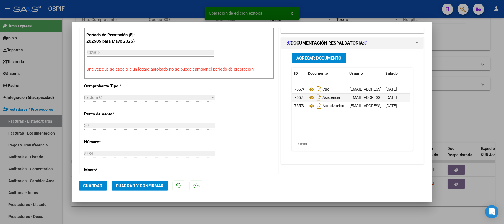
scroll to position [0, 0]
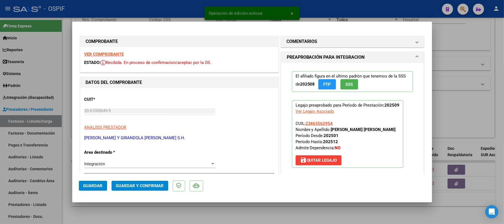
click at [148, 179] on mat-dialog-actions "Guardar Guardar y Confirmar" at bounding box center [252, 185] width 347 height 22
click at [147, 182] on button "Guardar y Confirmar" at bounding box center [140, 186] width 57 height 10
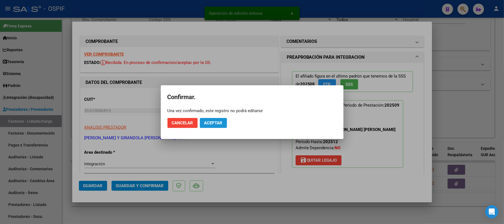
click at [204, 122] on span "Aceptar" at bounding box center [213, 122] width 18 height 5
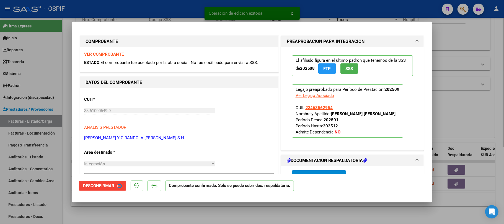
drag, startPoint x: 171, startPoint y: 215, endPoint x: 166, endPoint y: 209, distance: 7.9
click at [171, 214] on div at bounding box center [252, 112] width 504 height 224
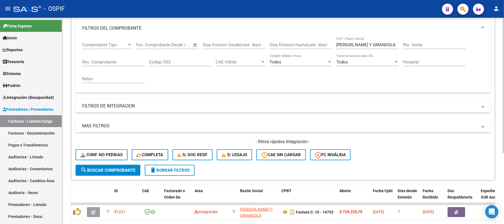
scroll to position [71, 0]
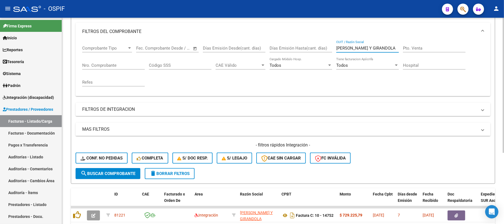
click at [379, 49] on input "NASTRO EMILCE NELLY Y GIRANDOLA" at bounding box center [368, 48] width 63 height 5
drag, startPoint x: 381, startPoint y: 48, endPoint x: 350, endPoint y: 47, distance: 30.2
click at [350, 47] on input "NASTRO EMILCE NELLY Y GIRANDOLA" at bounding box center [368, 48] width 63 height 5
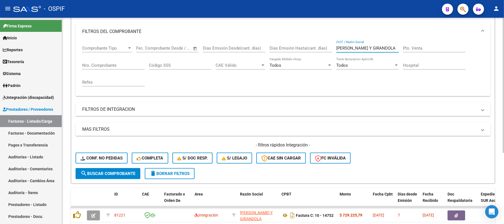
click at [350, 47] on input "NASTRO EMILCE NELLY Y GIRANDOLA" at bounding box center [368, 48] width 63 height 5
paste input "VALDEZ CINTIA PA"
click at [111, 172] on span "search Buscar Comprobante" at bounding box center [108, 173] width 55 height 5
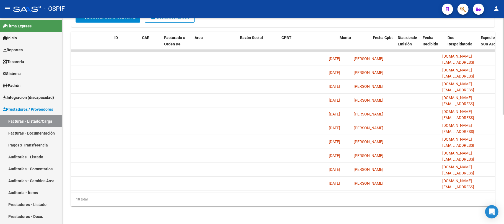
scroll to position [0, 0]
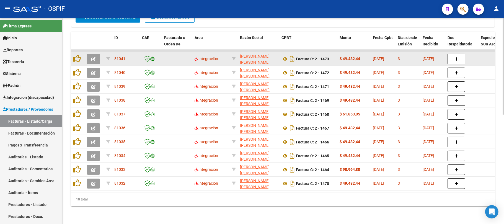
click at [93, 57] on icon "button" at bounding box center [93, 59] width 4 height 4
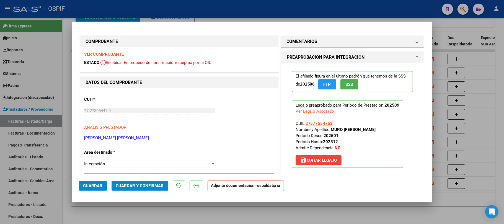
click at [308, 214] on div at bounding box center [252, 112] width 504 height 224
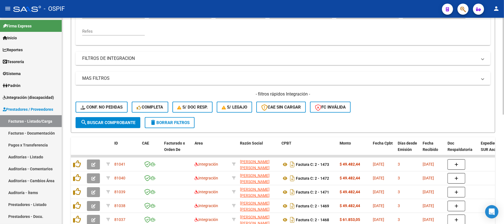
scroll to position [12, 0]
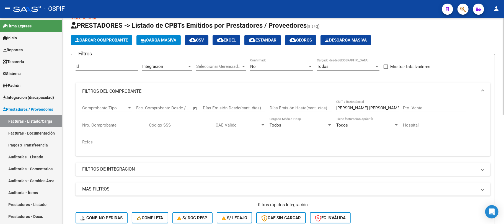
click at [360, 106] on input "VALDEZ CINTIA PAOLA" at bounding box center [368, 108] width 63 height 5
paste input "LUNA DEBORA BEATRIZ"
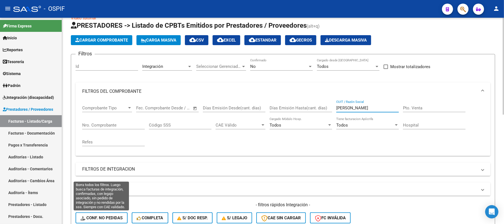
scroll to position [49, 0]
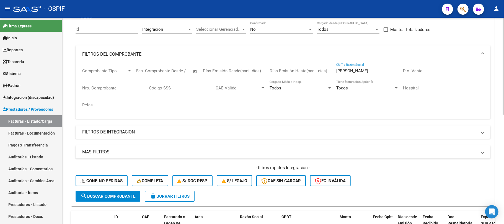
type input "LUNA DEBORA BEATRIZ"
drag, startPoint x: 107, startPoint y: 195, endPoint x: 111, endPoint y: 195, distance: 4.2
click at [107, 195] on span "search Buscar Comprobante" at bounding box center [108, 196] width 55 height 5
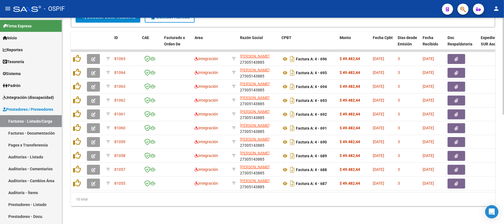
scroll to position [196, 0]
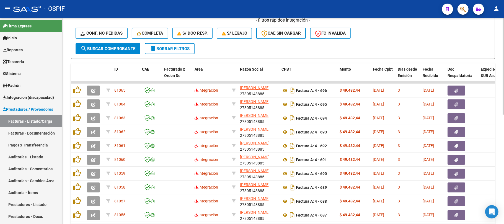
click at [112, 47] on span "search Buscar Comprobante" at bounding box center [108, 48] width 55 height 5
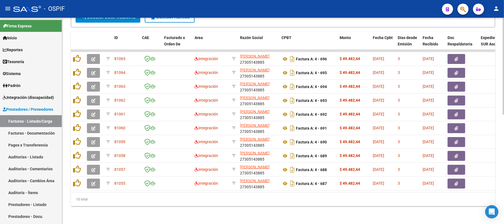
click at [133, 205] on div "10 total" at bounding box center [283, 199] width 425 height 14
drag, startPoint x: 134, startPoint y: 205, endPoint x: 113, endPoint y: 205, distance: 20.8
click at [113, 205] on div "10 total" at bounding box center [283, 199] width 425 height 14
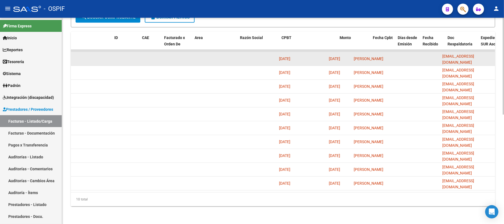
scroll to position [0, 0]
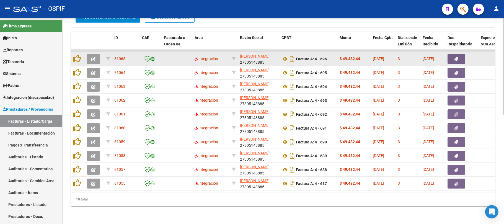
click at [99, 54] on button "button" at bounding box center [93, 59] width 13 height 10
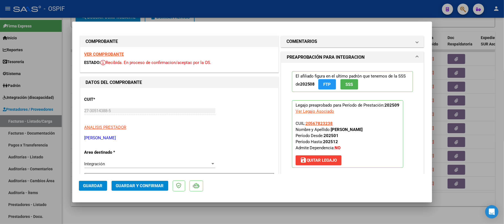
scroll to position [74, 0]
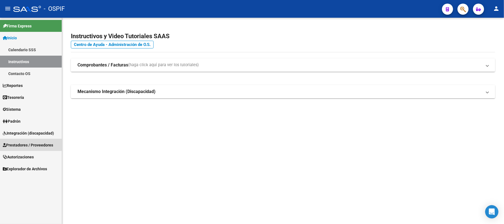
click at [26, 144] on span "Prestadores / Proveedores" at bounding box center [28, 145] width 50 height 6
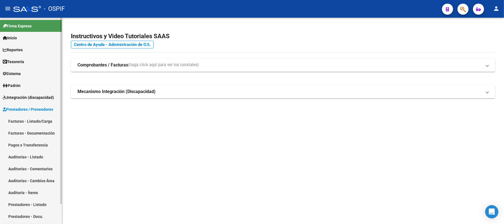
click at [35, 123] on link "Facturas - Listado/Carga" at bounding box center [31, 121] width 62 height 12
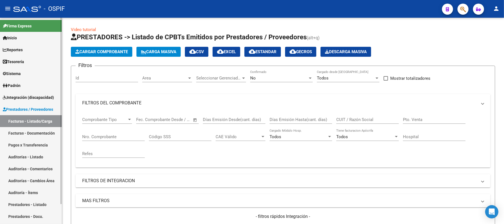
click at [274, 78] on div "No" at bounding box center [279, 78] width 58 height 5
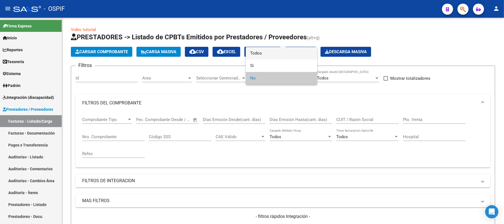
click at [280, 56] on span "Todos" at bounding box center [281, 53] width 63 height 12
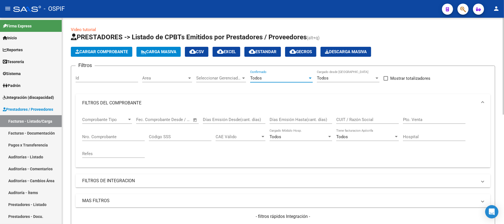
click at [93, 135] on input "Nro. Comprobante" at bounding box center [113, 136] width 63 height 5
click at [428, 120] on input "Pto. Venta" at bounding box center [434, 119] width 63 height 5
paste input "5743"
drag, startPoint x: 427, startPoint y: 121, endPoint x: 314, endPoint y: 121, distance: 113.3
click at [349, 121] on div "Comprobante Tipo Comprobante Tipo Fecha inicio – Fecha fin Fec. Comprobante Des…" at bounding box center [283, 137] width 402 height 51
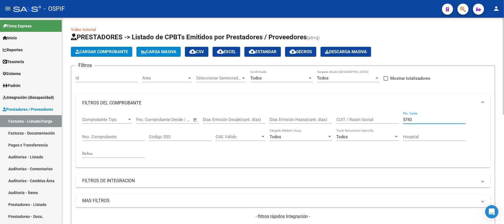
paste input "404"
type input "404"
click at [102, 137] on input "Nro. Comprobante" at bounding box center [113, 136] width 63 height 5
paste input "5743"
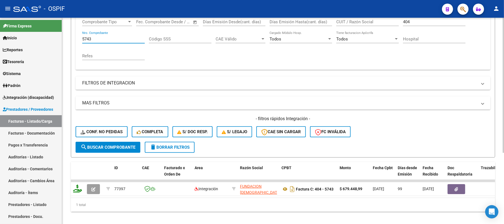
scroll to position [109, 0]
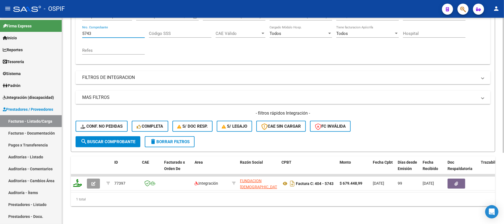
type input "5743"
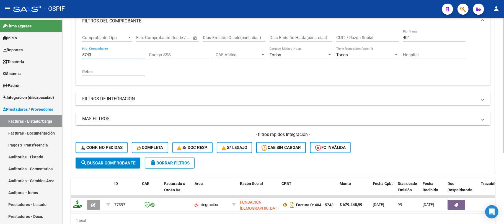
scroll to position [35, 0]
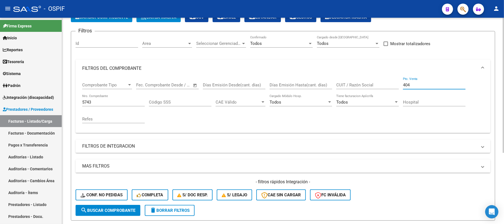
drag, startPoint x: 417, startPoint y: 86, endPoint x: 330, endPoint y: 94, distance: 87.4
click at [339, 86] on div "Comprobante Tipo Comprobante Tipo Fecha inicio – Fecha fin Fec. Comprobante Des…" at bounding box center [283, 102] width 402 height 51
paste input "30"
type input "30"
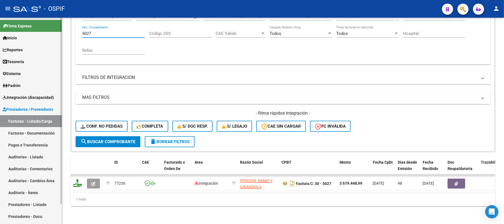
type input "5027"
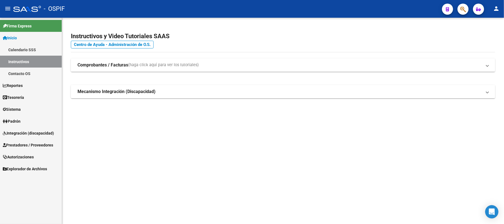
click at [30, 145] on span "Prestadores / Proveedores" at bounding box center [28, 145] width 50 height 6
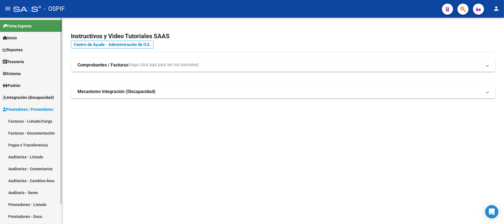
click at [39, 122] on link "Facturas - Listado/Carga" at bounding box center [31, 121] width 62 height 12
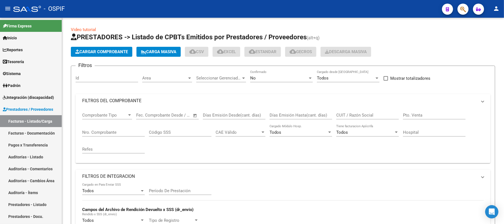
click at [162, 103] on mat-panel-title "FILTROS DEL COMPROBANTE" at bounding box center [279, 101] width 395 height 6
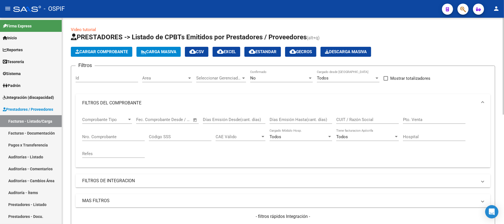
click at [274, 79] on div "No" at bounding box center [279, 78] width 58 height 5
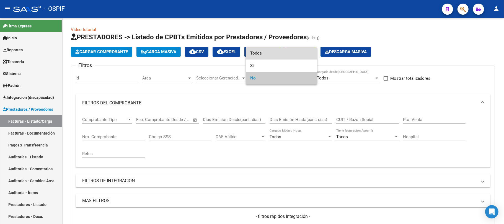
click at [278, 57] on span "Todos" at bounding box center [281, 53] width 63 height 12
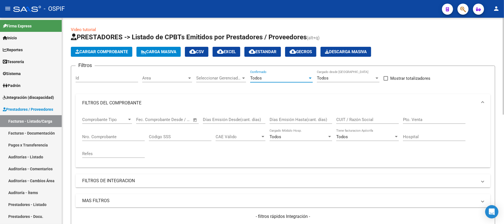
click at [363, 121] on input "CUIT / Razón Social" at bounding box center [368, 119] width 63 height 5
click at [200, 180] on mat-panel-title "FILTROS DE INTEGRACION" at bounding box center [279, 181] width 395 height 6
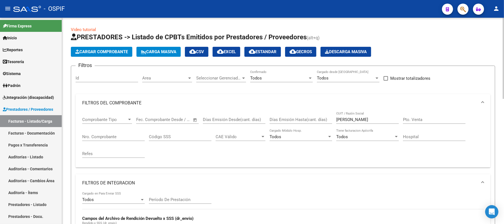
scroll to position [37, 0]
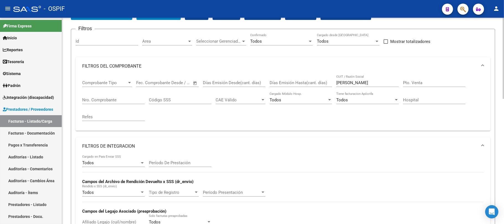
click at [236, 190] on span "Período Presentación" at bounding box center [232, 192] width 58 height 5
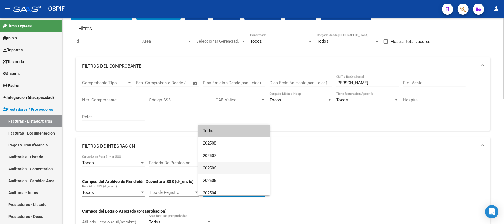
click at [241, 167] on span "202506" at bounding box center [234, 168] width 63 height 12
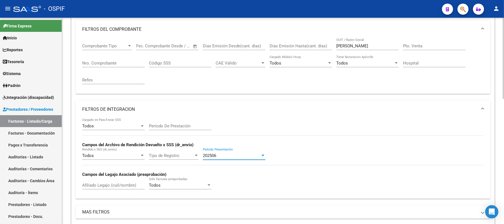
scroll to position [111, 0]
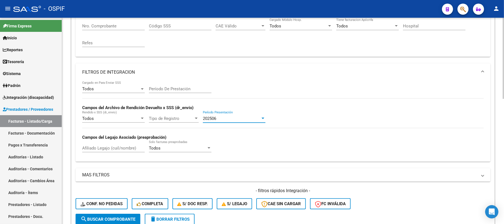
click at [110, 214] on button "search Buscar Comprobante" at bounding box center [108, 219] width 65 height 11
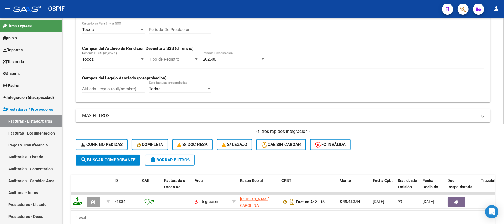
scroll to position [157, 0]
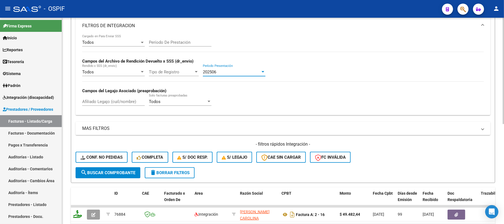
click at [229, 75] on div "202506" at bounding box center [232, 72] width 58 height 5
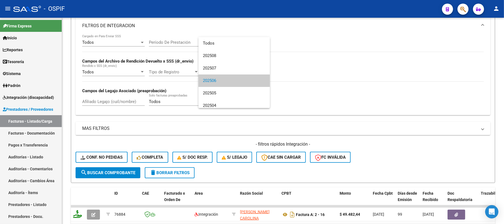
scroll to position [8, 0]
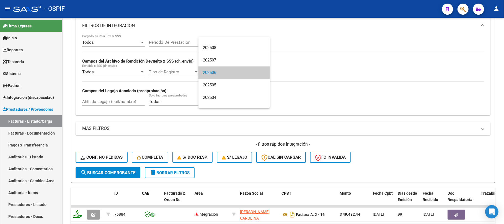
click at [313, 84] on div at bounding box center [252, 112] width 504 height 224
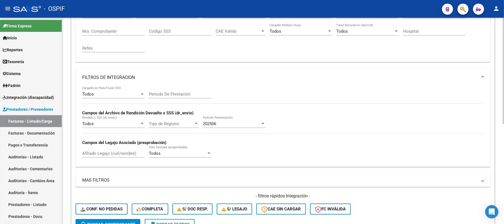
scroll to position [157, 0]
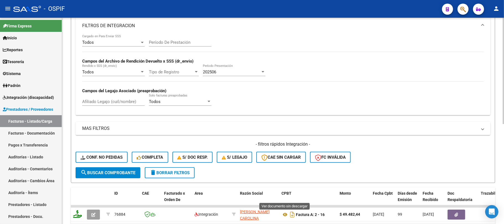
drag, startPoint x: 284, startPoint y: 214, endPoint x: 322, endPoint y: 155, distance: 70.1
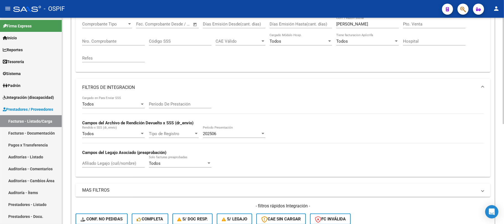
scroll to position [83, 0]
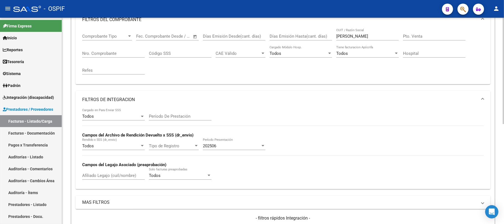
drag, startPoint x: 356, startPoint y: 32, endPoint x: 346, endPoint y: 37, distance: 10.9
click at [343, 34] on div "[PERSON_NAME] CUIT / Razón Social" at bounding box center [368, 35] width 63 height 12
drag, startPoint x: 354, startPoint y: 38, endPoint x: 317, endPoint y: 36, distance: 37.1
click at [318, 35] on div "Comprobante Tipo Comprobante Tipo Fecha inicio – Fecha fin Fec. Comprobante Des…" at bounding box center [283, 54] width 402 height 51
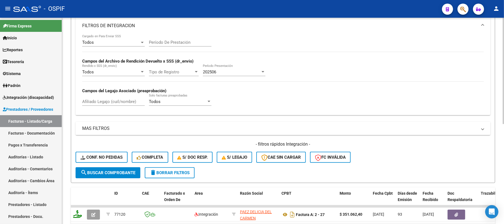
scroll to position [194, 0]
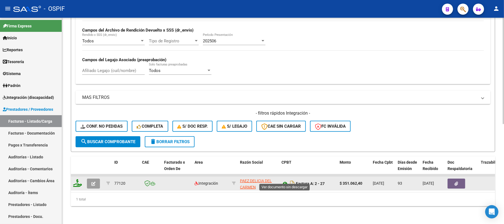
type input "paez"
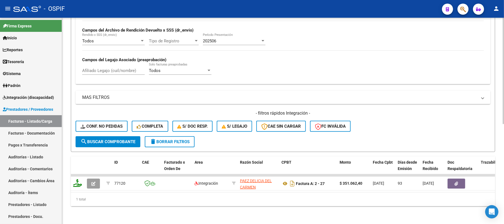
click at [171, 139] on span "delete Borrar Filtros" at bounding box center [170, 141] width 40 height 5
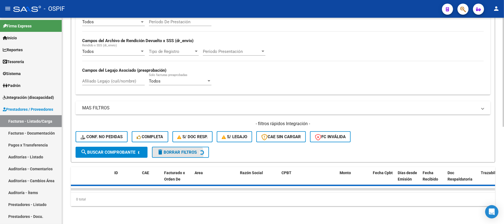
scroll to position [183, 0]
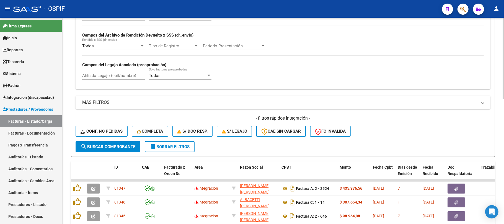
click at [140, 9] on mat-expansion-panel-header "FILTROS DE INTEGRACION" at bounding box center [283, 0] width 415 height 18
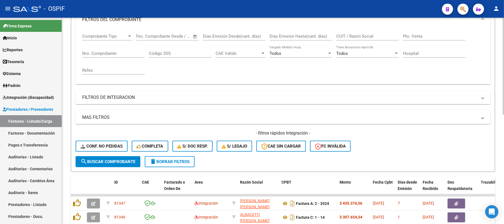
scroll to position [9, 0]
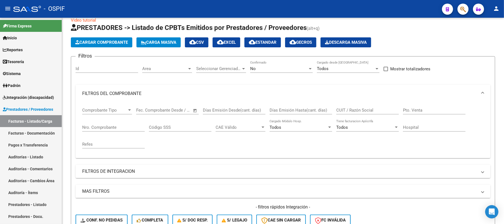
drag, startPoint x: 186, startPoint y: 91, endPoint x: 282, endPoint y: 2, distance: 131.1
click at [186, 91] on mat-panel-title "FILTROS DEL COMPROBANTE" at bounding box center [279, 94] width 395 height 6
